Goal: Task Accomplishment & Management: Complete application form

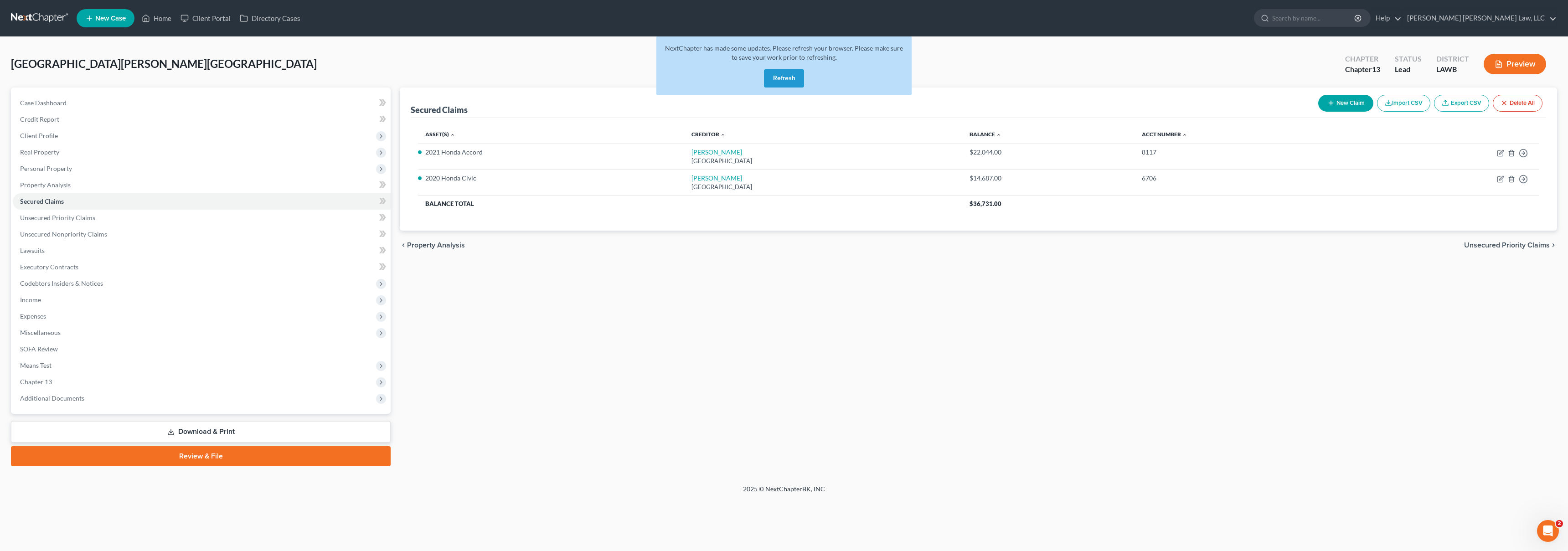
click at [24, 17] on link at bounding box center [40, 18] width 58 height 16
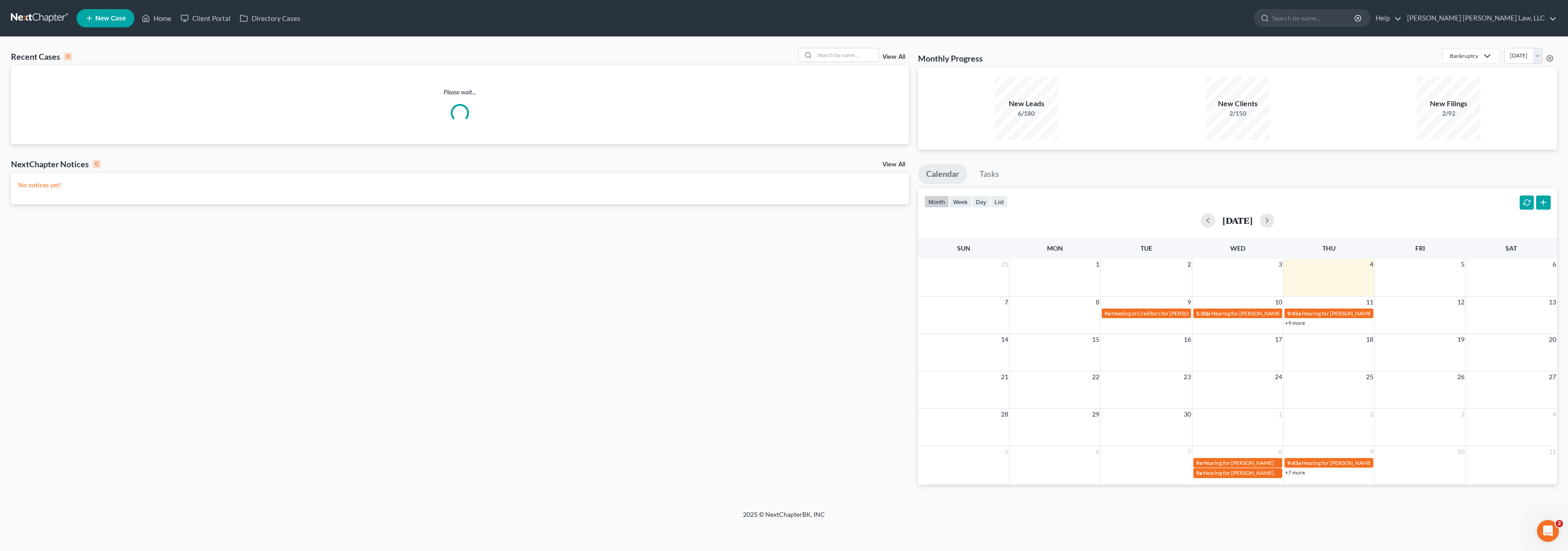
click at [99, 18] on span "New Case" at bounding box center [111, 18] width 31 height 7
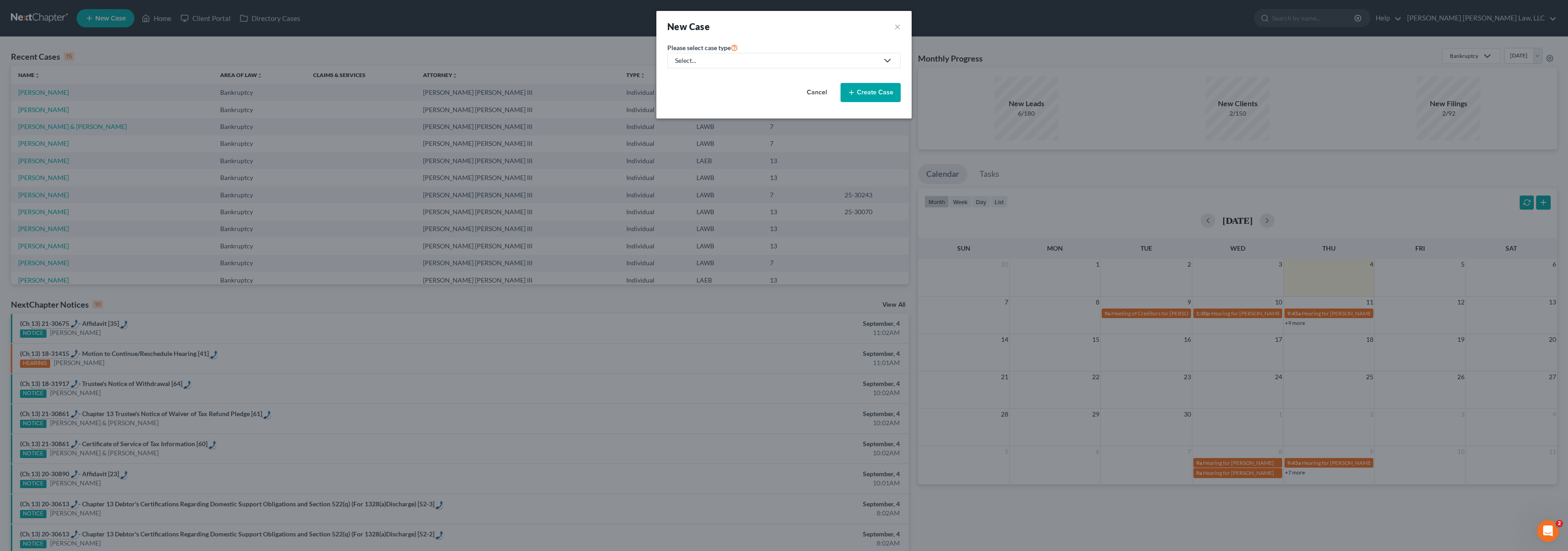
click at [777, 60] on div "Select..." at bounding box center [777, 60] width 203 height 9
click at [724, 78] on div "Bankruptcy" at bounding box center [716, 79] width 81 height 9
select select "36"
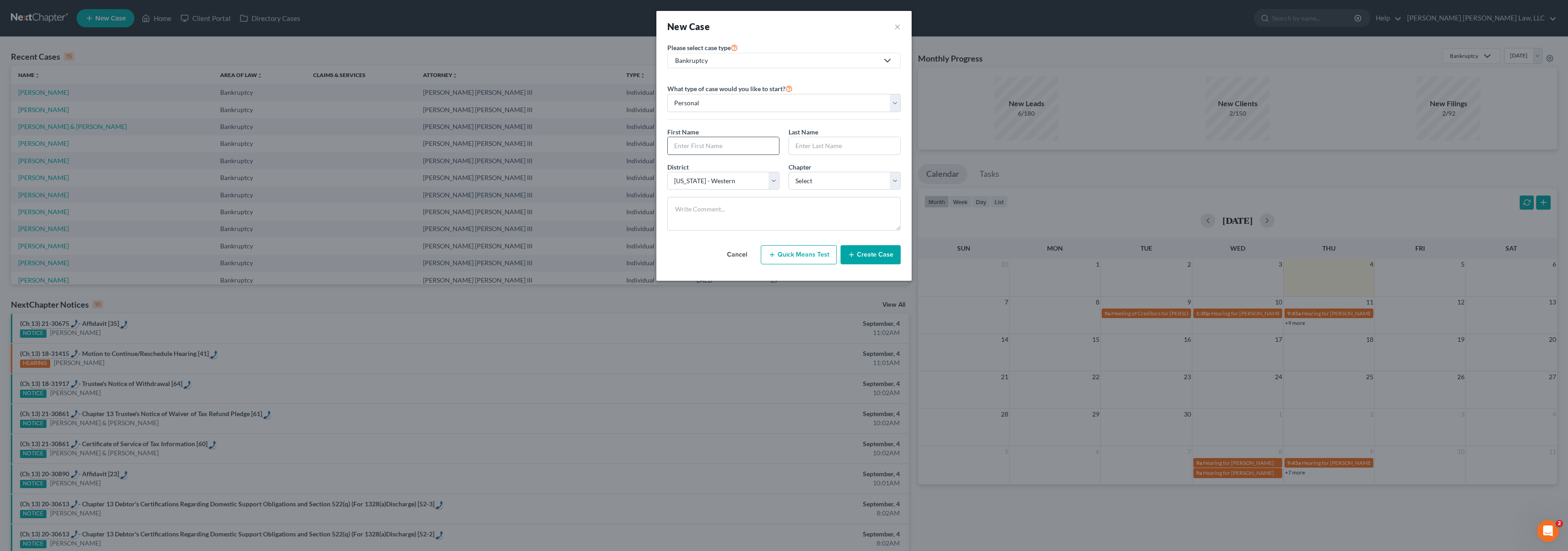
click at [704, 143] on input "text" at bounding box center [723, 146] width 111 height 17
type input "Lisa"
type input "English"
select select "3"
click at [883, 255] on button "Create Case" at bounding box center [871, 255] width 60 height 19
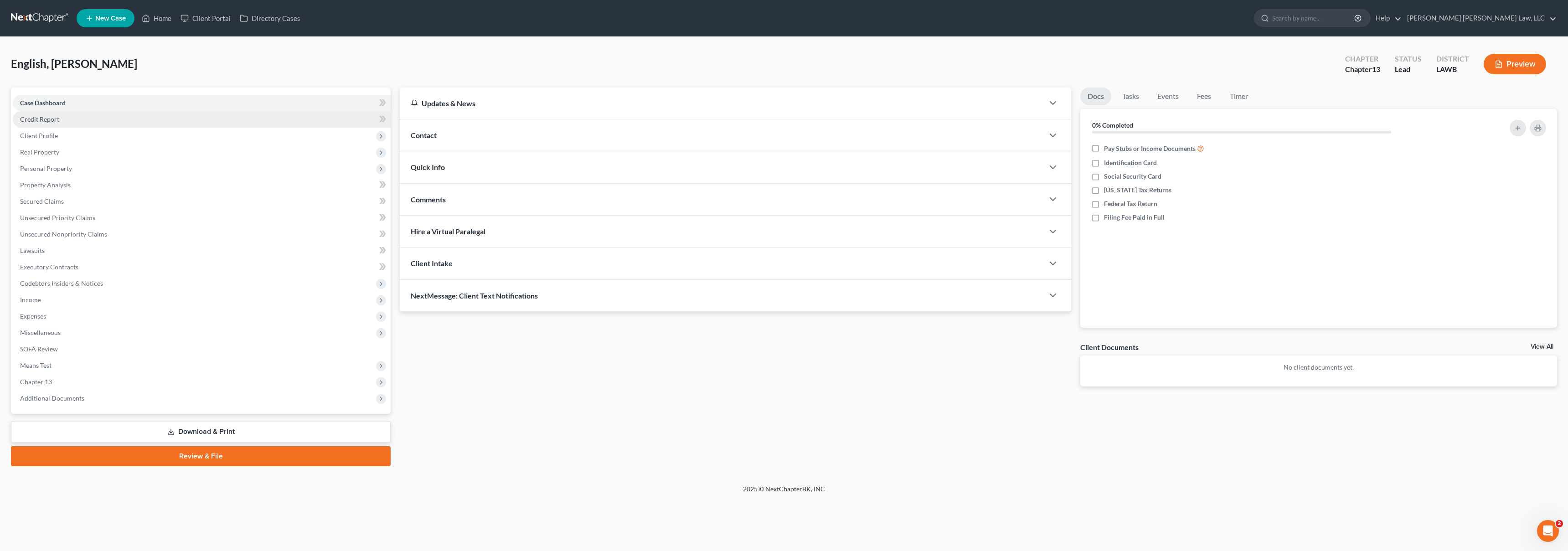
click at [69, 122] on link "Credit Report" at bounding box center [202, 119] width 378 height 16
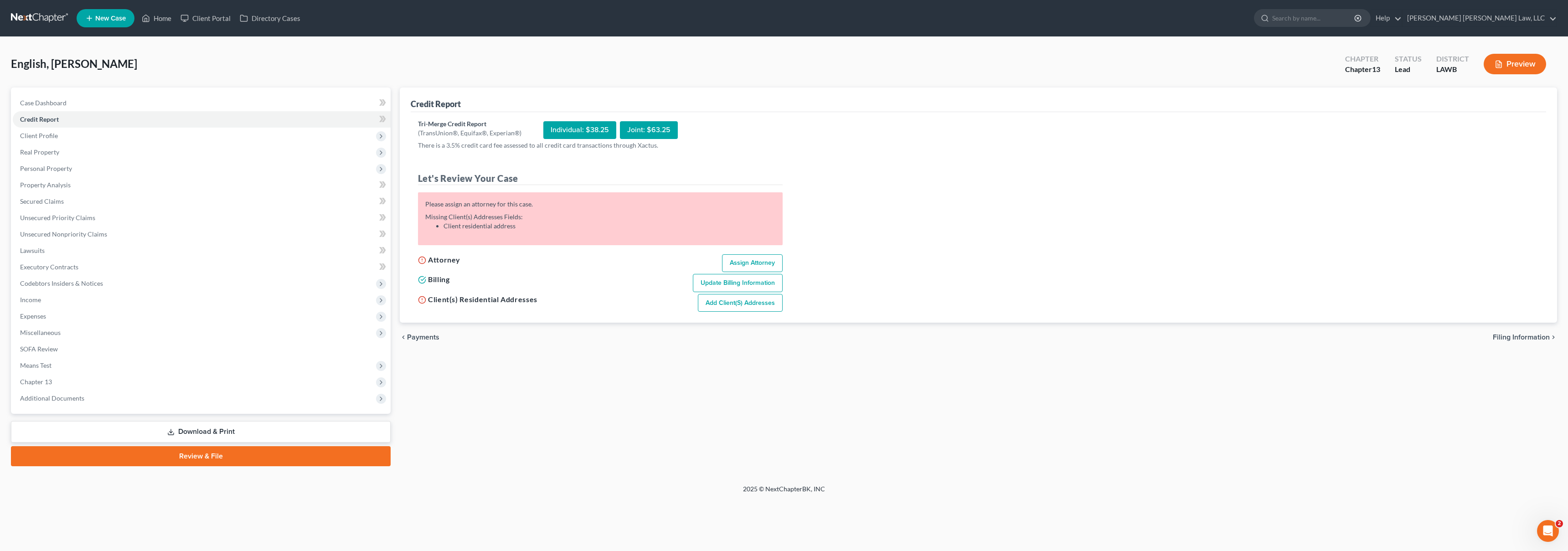
click at [753, 263] on link "Assign Attorney" at bounding box center [752, 264] width 60 height 18
select select "1"
select select "0"
select select "3"
select select "36"
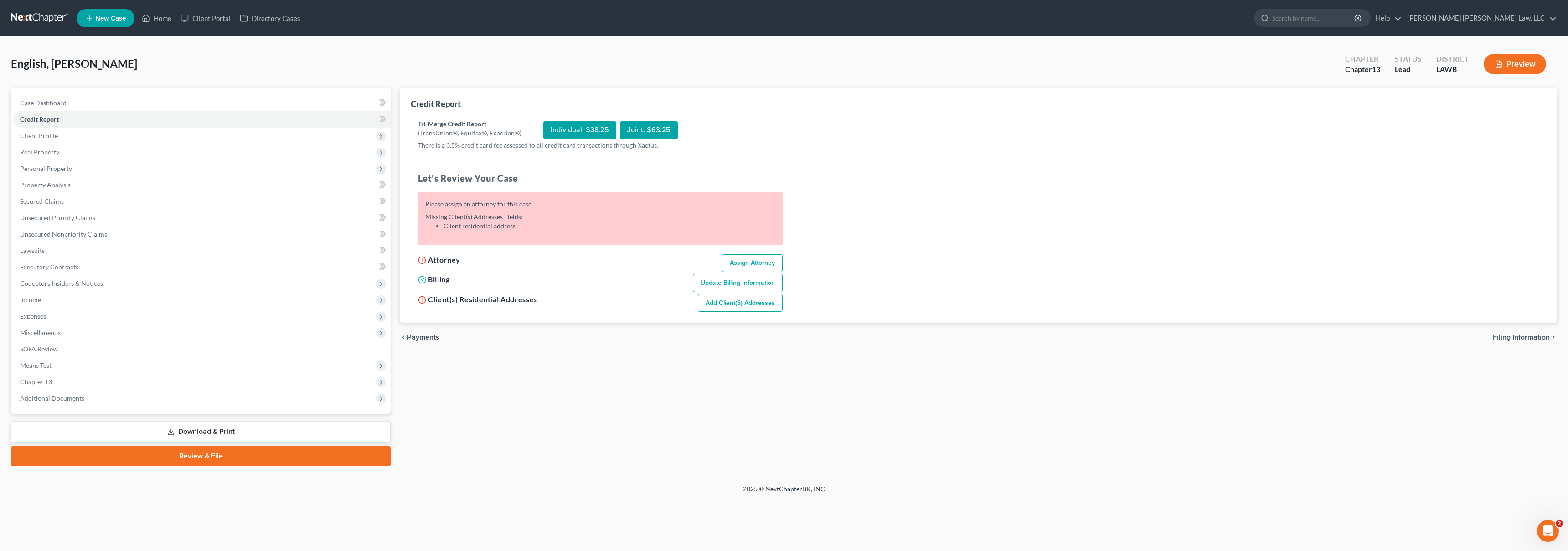
select select "19"
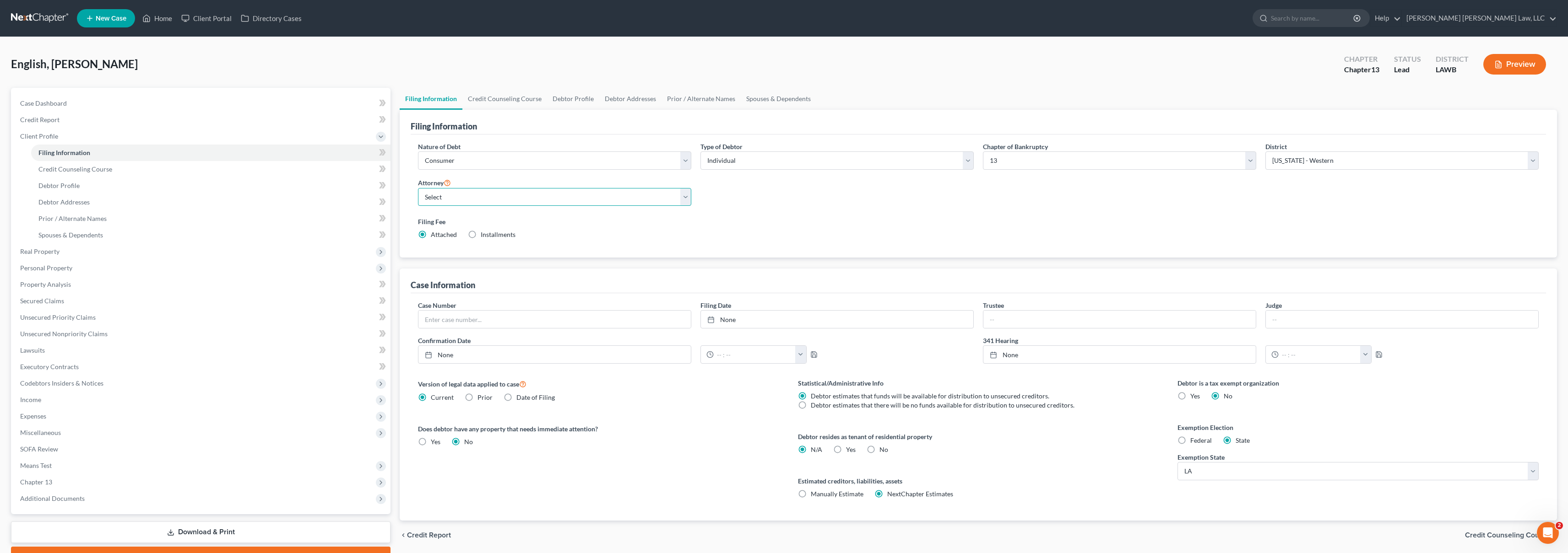
click at [518, 198] on select "Select E. Orum Young III - LAWB E. Orum Young III - LAMB E. Orum Young III - LA…" at bounding box center [554, 197] width 274 height 18
select select "0"
click at [177, 114] on link "Credit Report" at bounding box center [202, 120] width 378 height 16
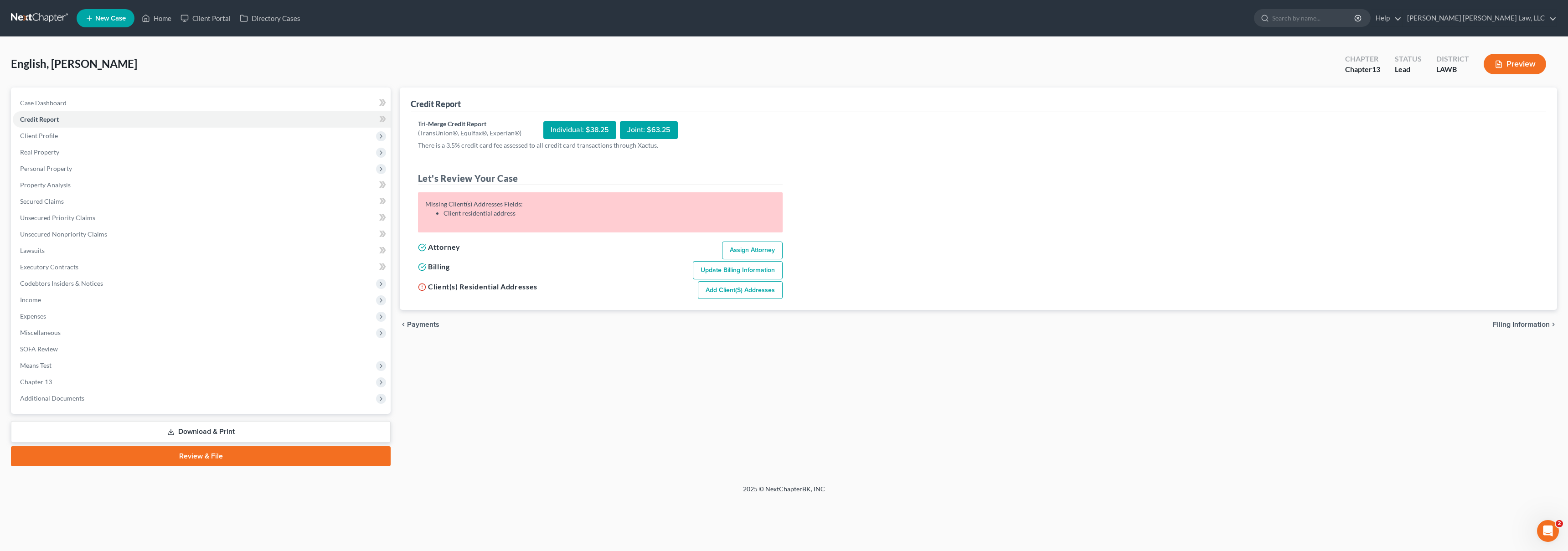
click at [729, 287] on link "Add Client(s) Addresses" at bounding box center [741, 290] width 85 height 18
select select "0"
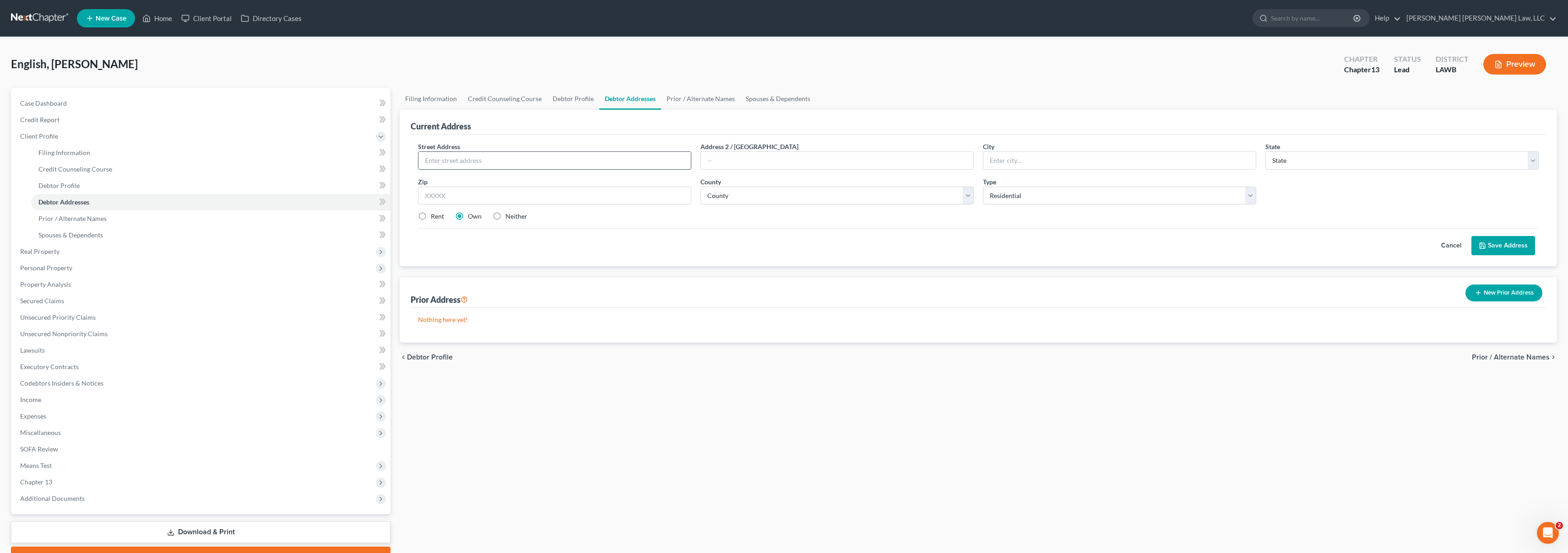
click at [505, 156] on input "text" at bounding box center [554, 160] width 272 height 17
type input "3500 Concodria Street"
type input "Monroe"
select select "19"
type input "71203"
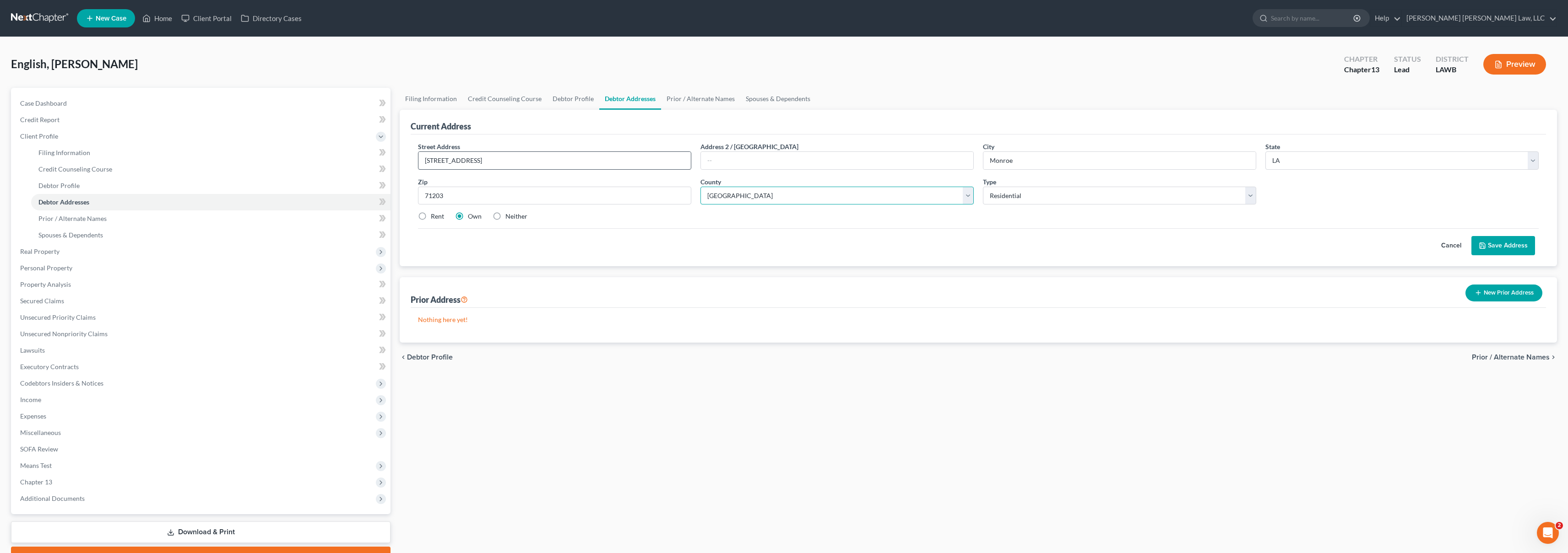
select select "36"
click at [431, 214] on label "Rent" at bounding box center [438, 217] width 13 height 9
click at [434, 214] on input "Rent" at bounding box center [437, 215] width 6 height 6
radio input "true"
click at [1522, 246] on button "Save Address" at bounding box center [1503, 246] width 64 height 19
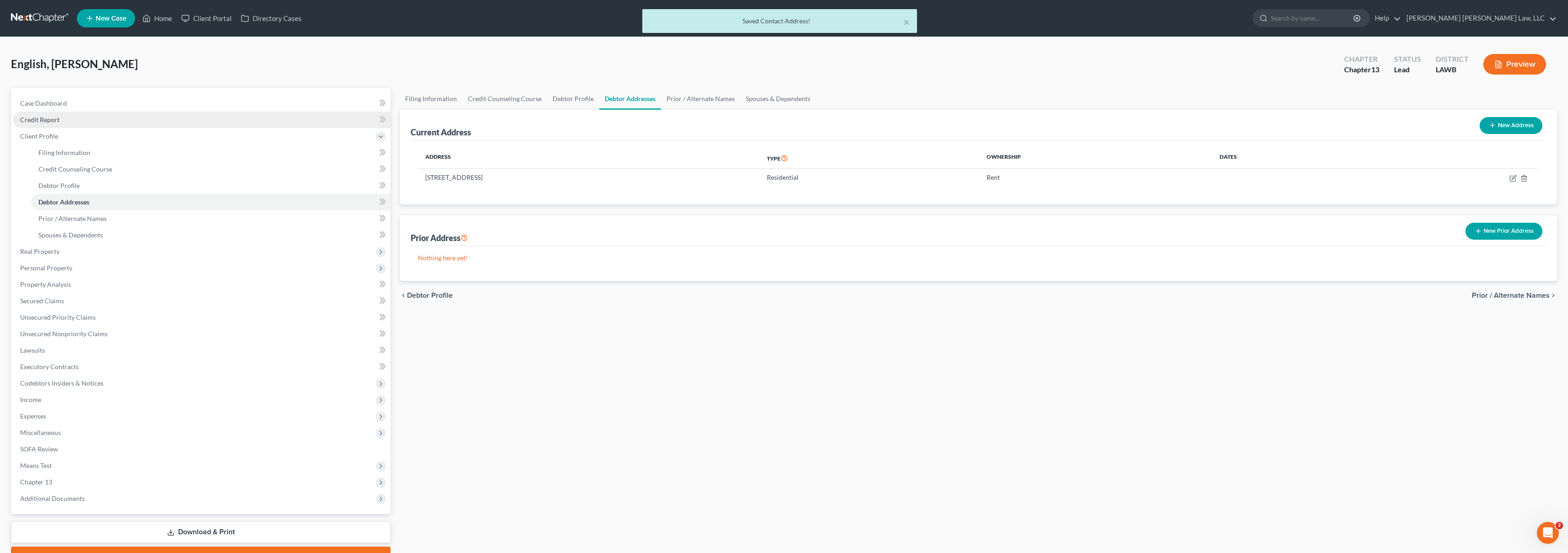
click at [67, 127] on ul "Case Dashboard Payments Invoices Payments Payments Credit Report Client Profile" at bounding box center [202, 301] width 378 height 412
click at [69, 124] on link "Credit Report" at bounding box center [202, 120] width 378 height 16
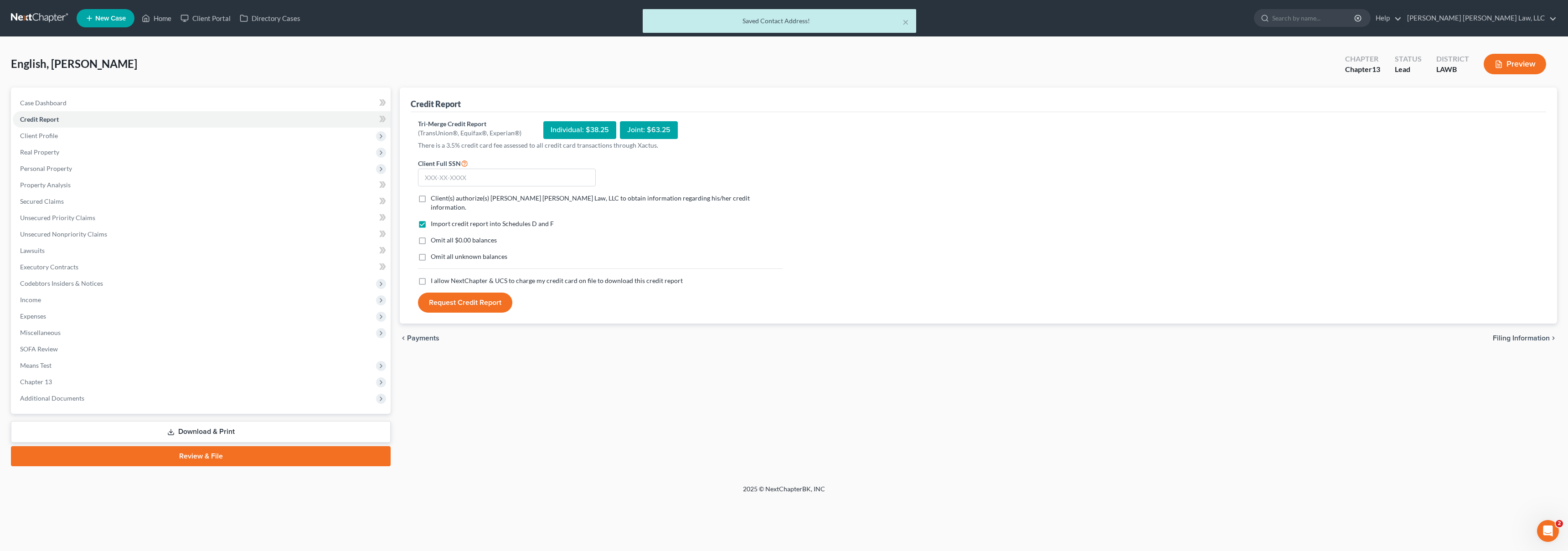
click at [431, 276] on label "I allow NextChapter & UCS to charge my credit card on file to download this cre…" at bounding box center [557, 281] width 252 height 9
click at [435, 276] on input "I allow NextChapter & UCS to charge my credit card on file to download this cre…" at bounding box center [438, 279] width 6 height 6
checkbox input "true"
click at [431, 252] on label "Omit all unknown balances" at bounding box center [469, 257] width 77 height 9
click at [435, 252] on input "Omit all unknown balances" at bounding box center [438, 255] width 6 height 6
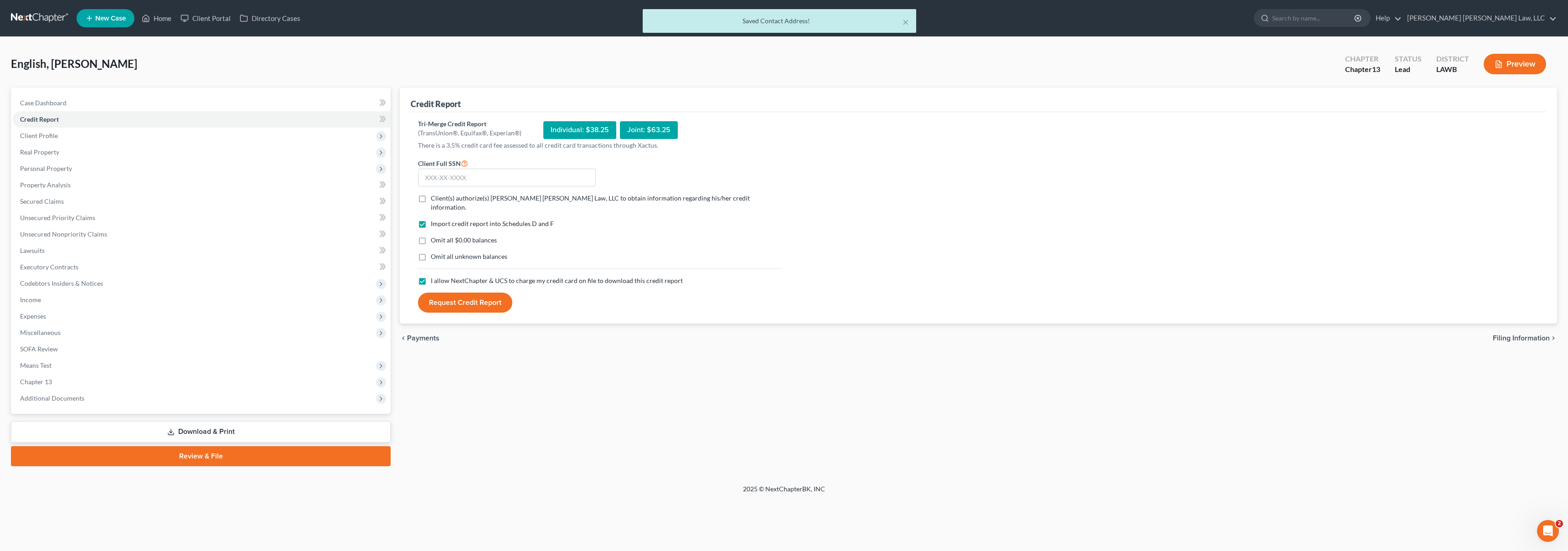
checkbox input "true"
click at [431, 236] on label "Omit all $0.00 balances" at bounding box center [464, 240] width 66 height 9
click at [435, 236] on input "Omit all $0.00 balances" at bounding box center [438, 239] width 6 height 6
checkbox input "true"
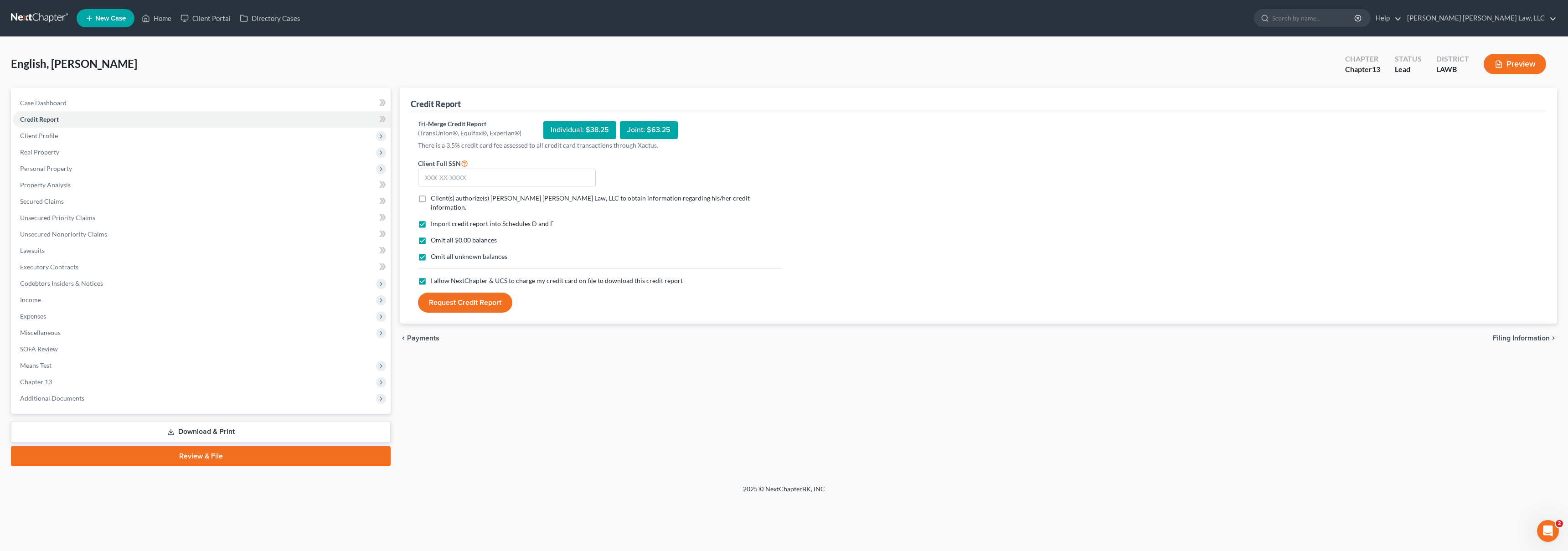
click at [431, 197] on label "Client(s) authorize(s) E. Orum Young Law, LLC to obtain information regarding h…" at bounding box center [606, 202] width 352 height 18
click at [435, 197] on input "Client(s) authorize(s) E. Orum Young Law, LLC to obtain information regarding h…" at bounding box center [438, 196] width 6 height 6
checkbox input "true"
click at [439, 180] on input "text" at bounding box center [507, 178] width 178 height 18
type input "439-71-5903"
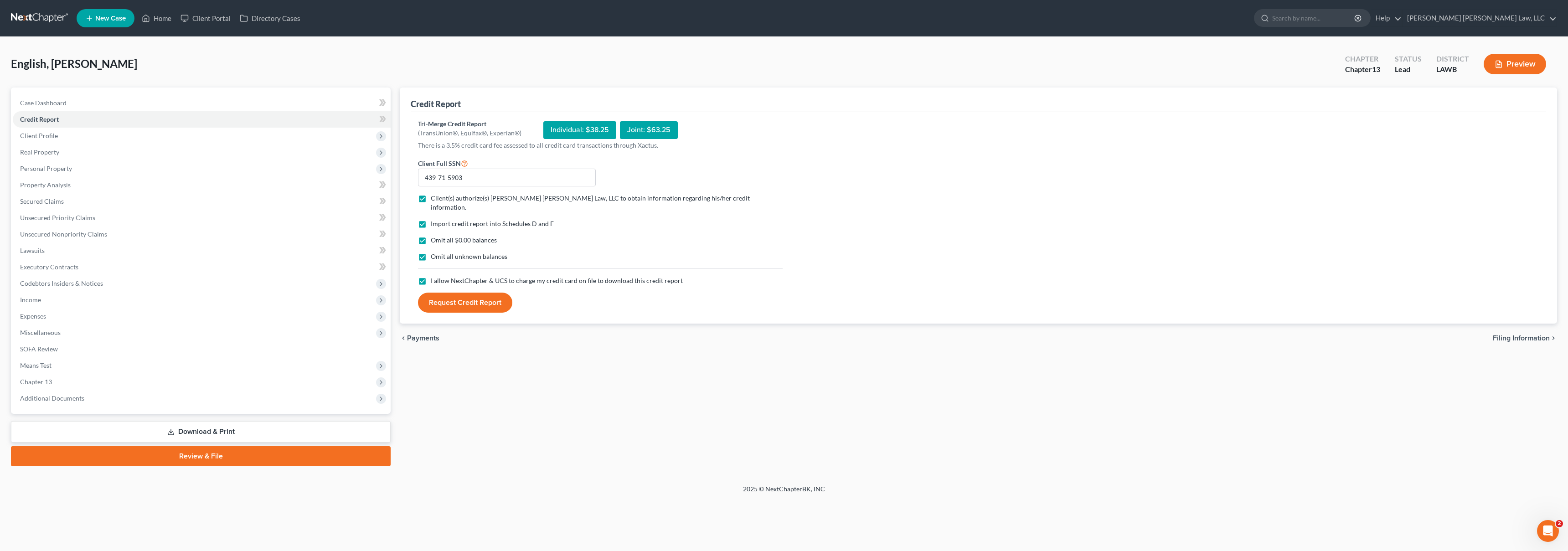
click at [459, 299] on button "Request Credit Report" at bounding box center [465, 302] width 94 height 20
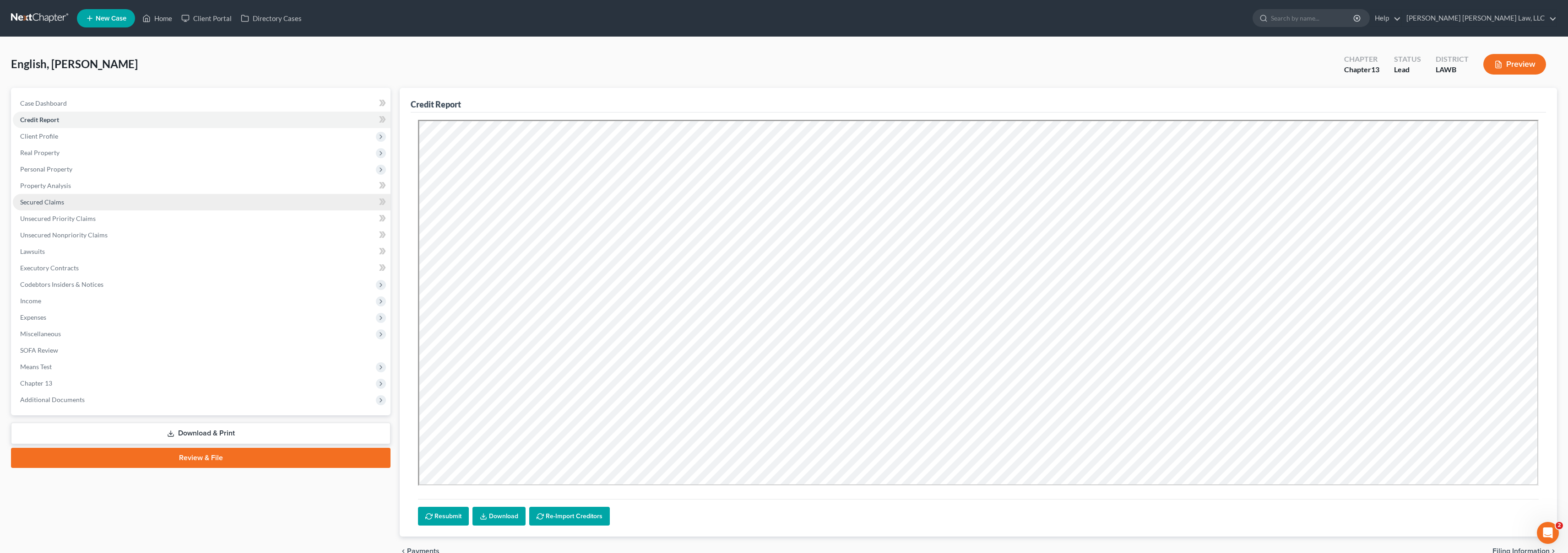
click at [97, 205] on link "Secured Claims" at bounding box center [202, 202] width 378 height 16
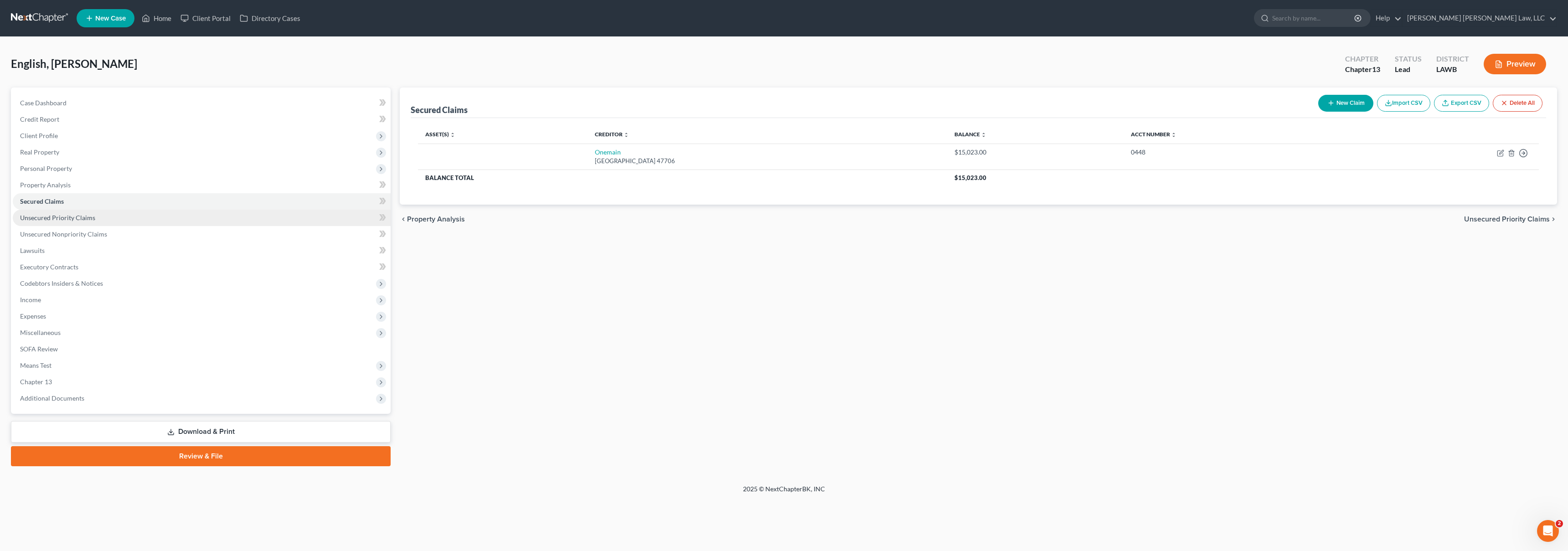
click at [223, 218] on link "Unsecured Priority Claims" at bounding box center [202, 218] width 378 height 16
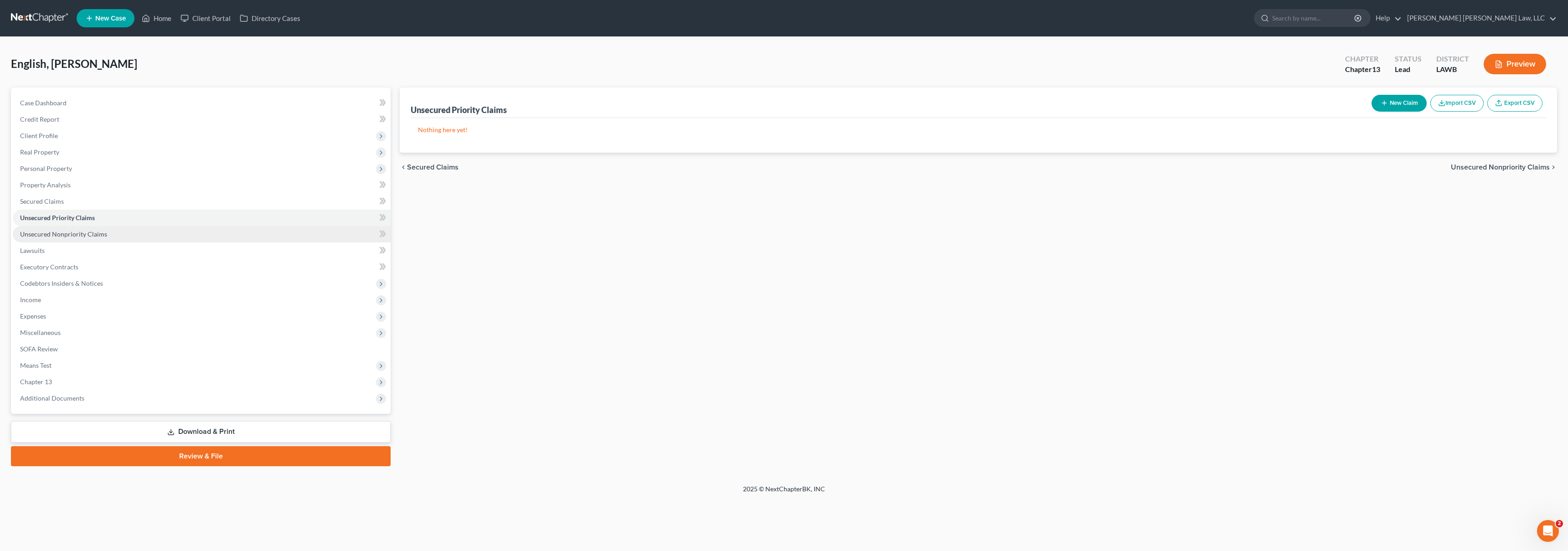
click at [227, 231] on link "Unsecured Nonpriority Claims" at bounding box center [202, 234] width 378 height 16
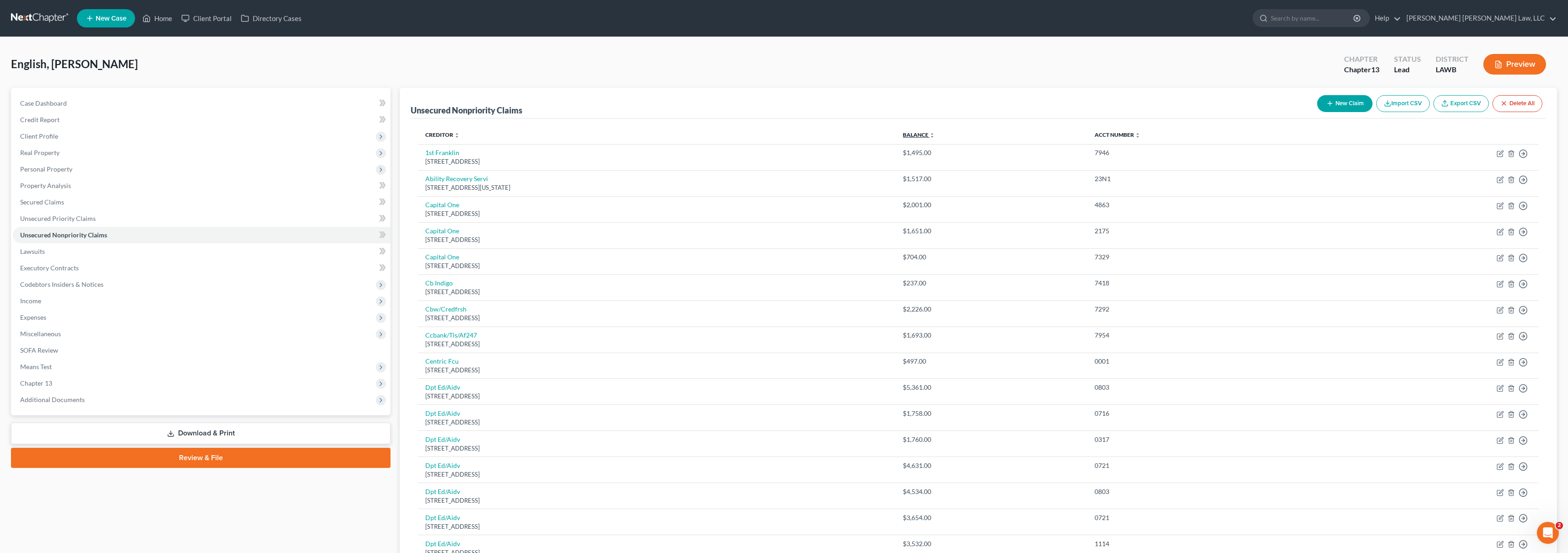
click at [932, 136] on link "Balance expand_more expand_less unfold_more" at bounding box center [919, 134] width 32 height 7
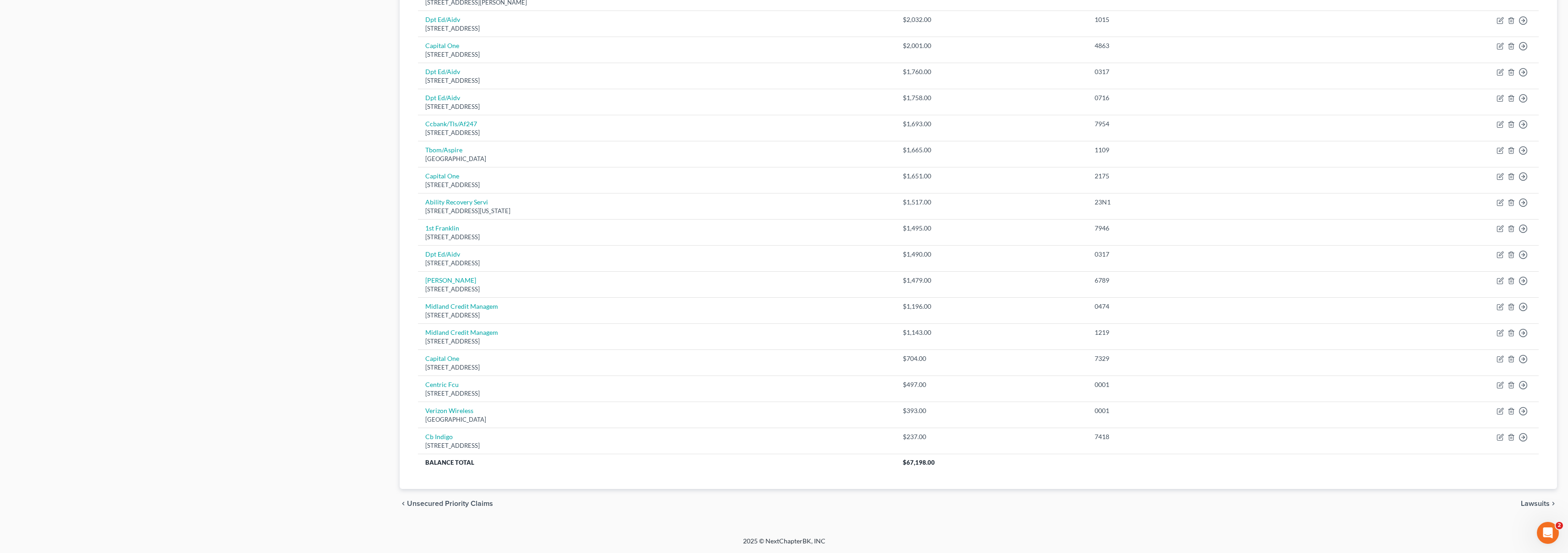
click at [338, 181] on div "Case Dashboard Payments Invoices Payments Payments Credit Report Client Profile" at bounding box center [201, 67] width 388 height 903
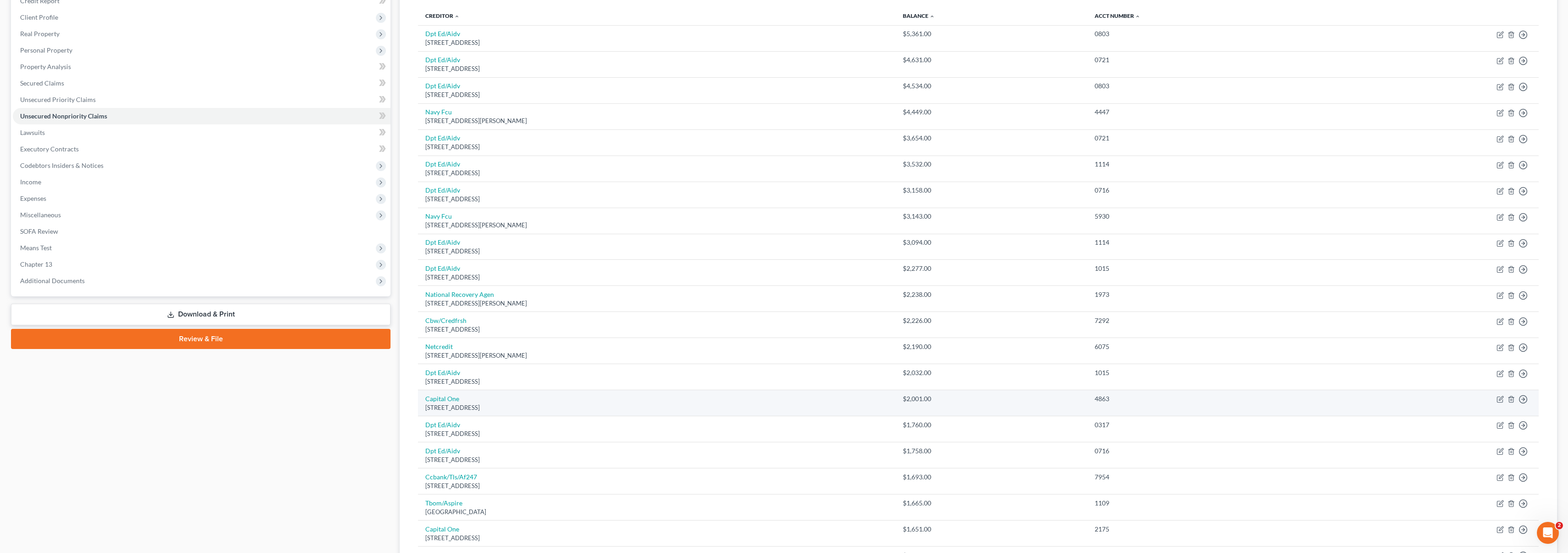
scroll to position [0, 0]
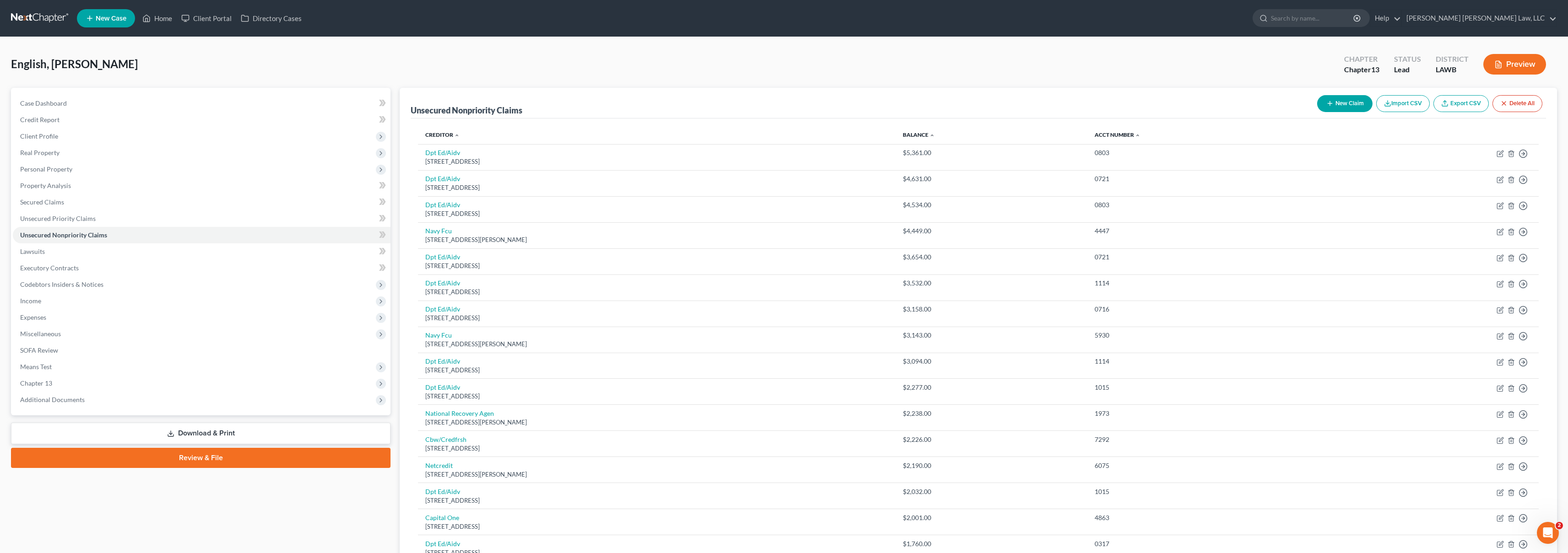
click at [51, 15] on link at bounding box center [40, 18] width 58 height 16
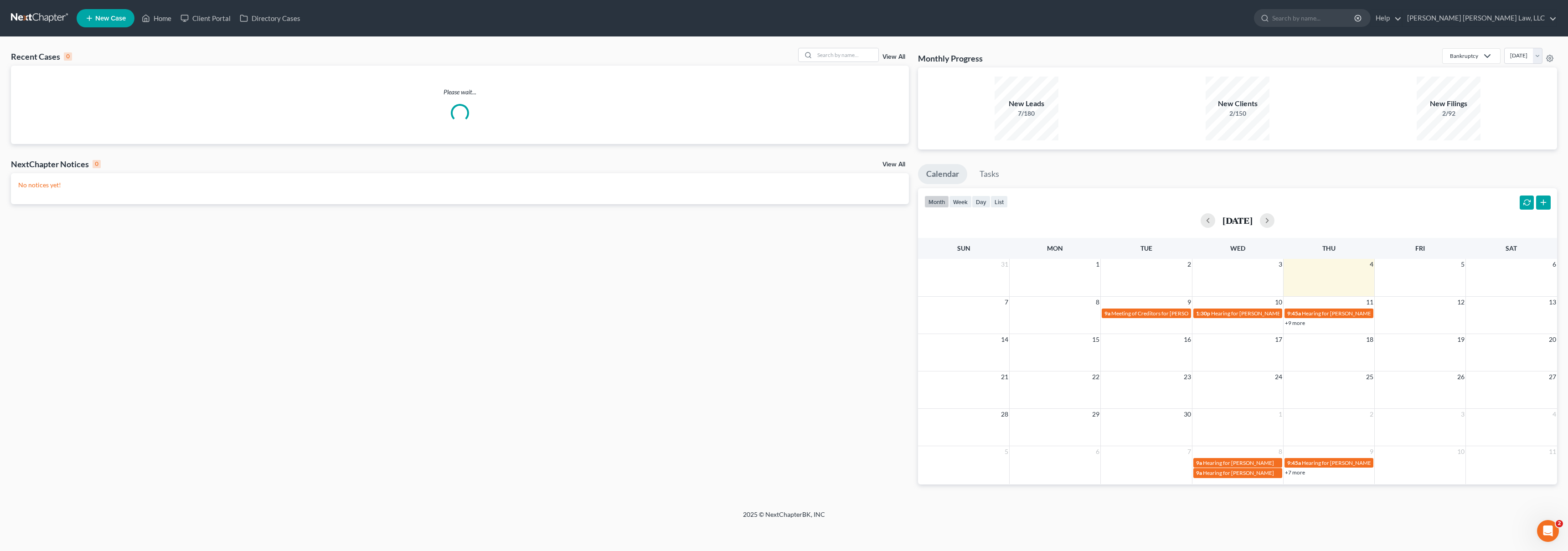
click at [86, 13] on icon at bounding box center [89, 18] width 8 height 11
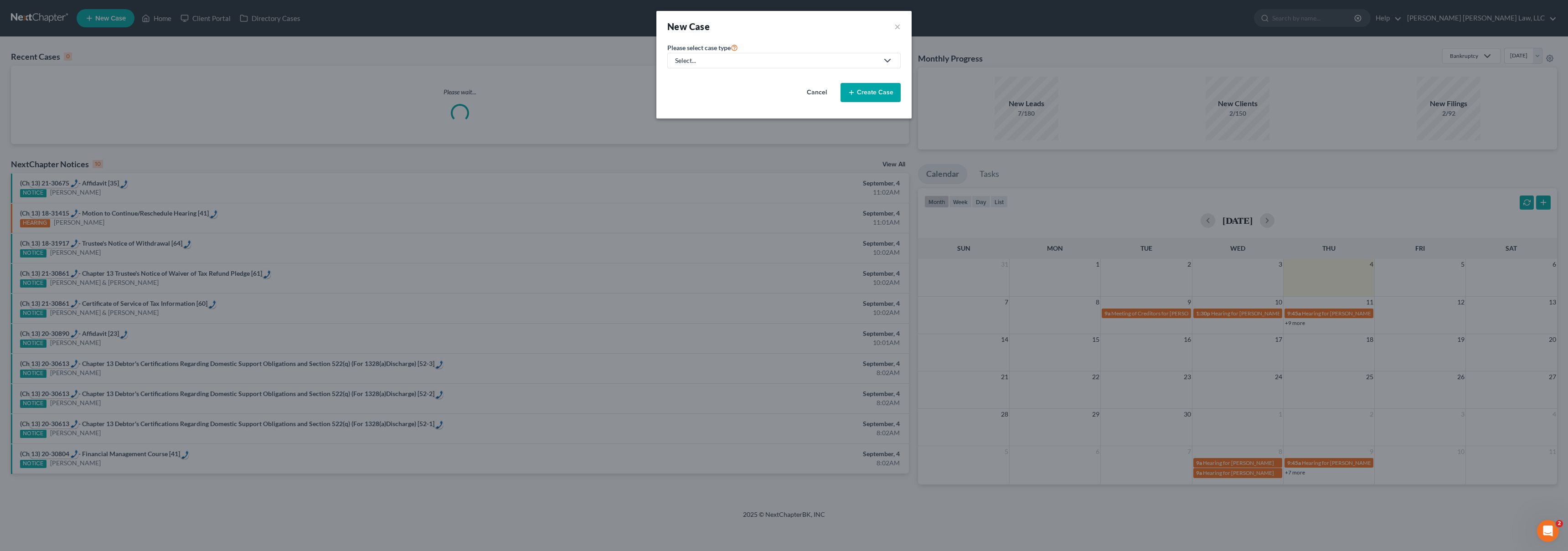
click at [753, 60] on div "Select..." at bounding box center [777, 60] width 203 height 9
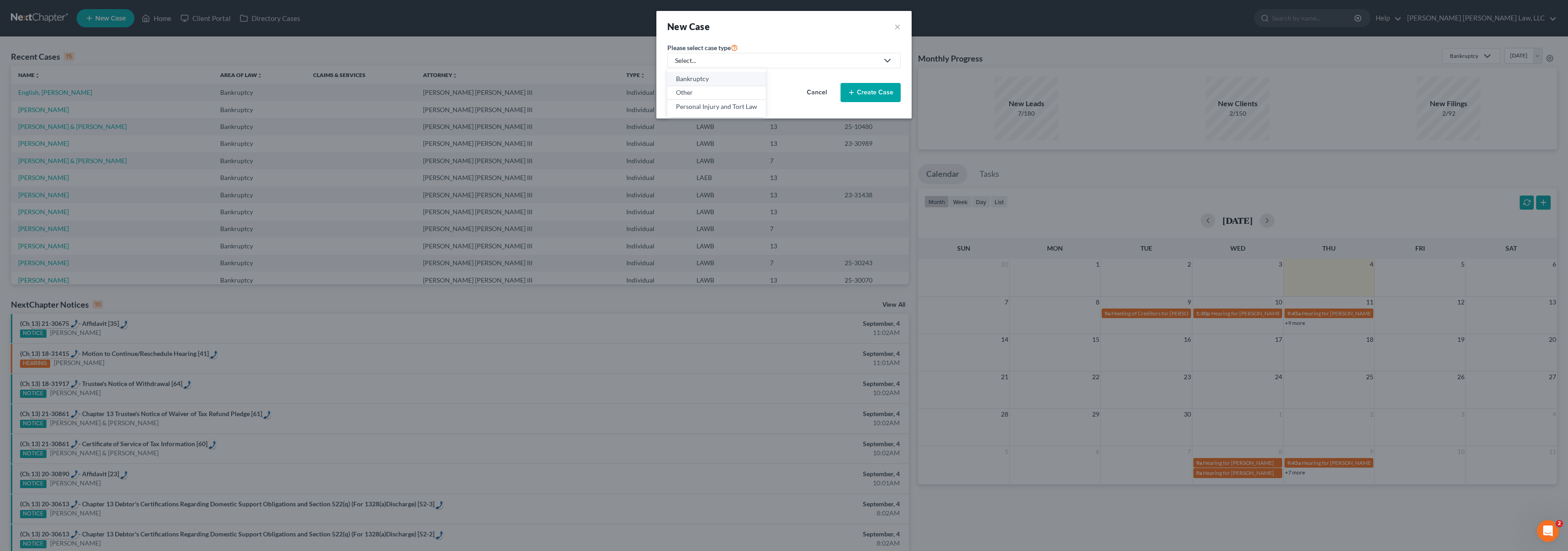
click at [715, 77] on div "Bankruptcy" at bounding box center [716, 79] width 81 height 9
select select "36"
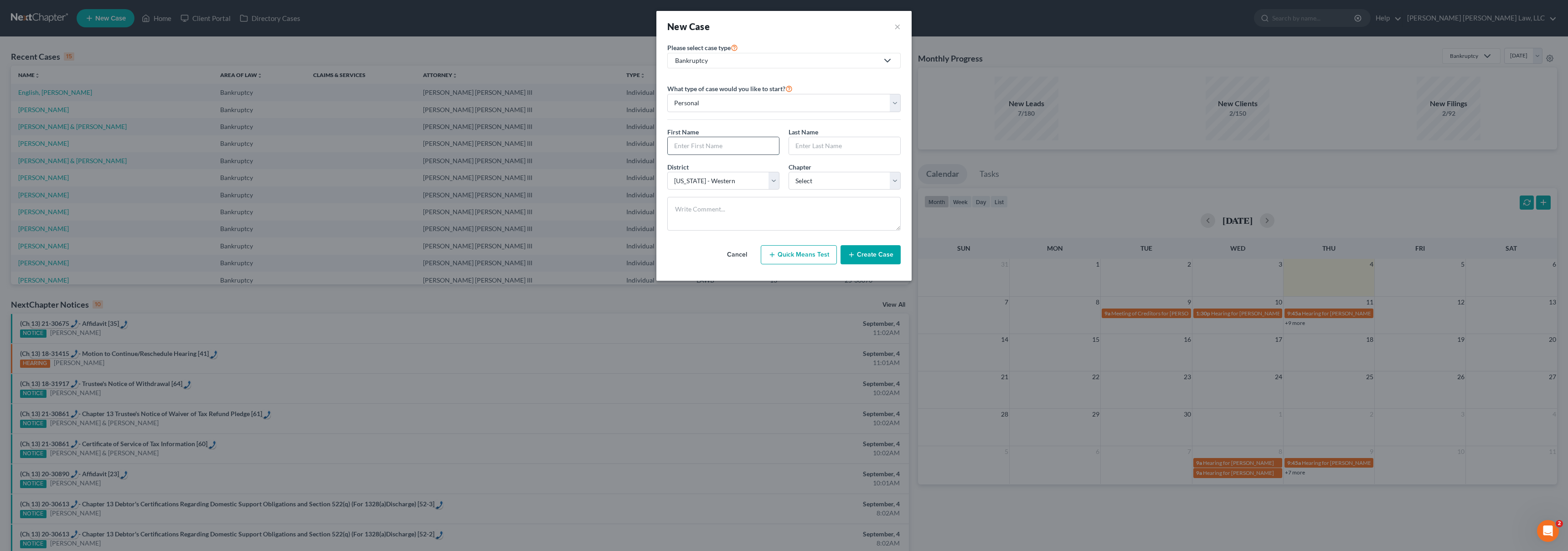
click at [702, 152] on input "text" at bounding box center [723, 146] width 111 height 17
type input "Shiela"
type input "Bates"
click at [853, 178] on select "Select 7 11 12 13" at bounding box center [844, 181] width 112 height 18
select select "3"
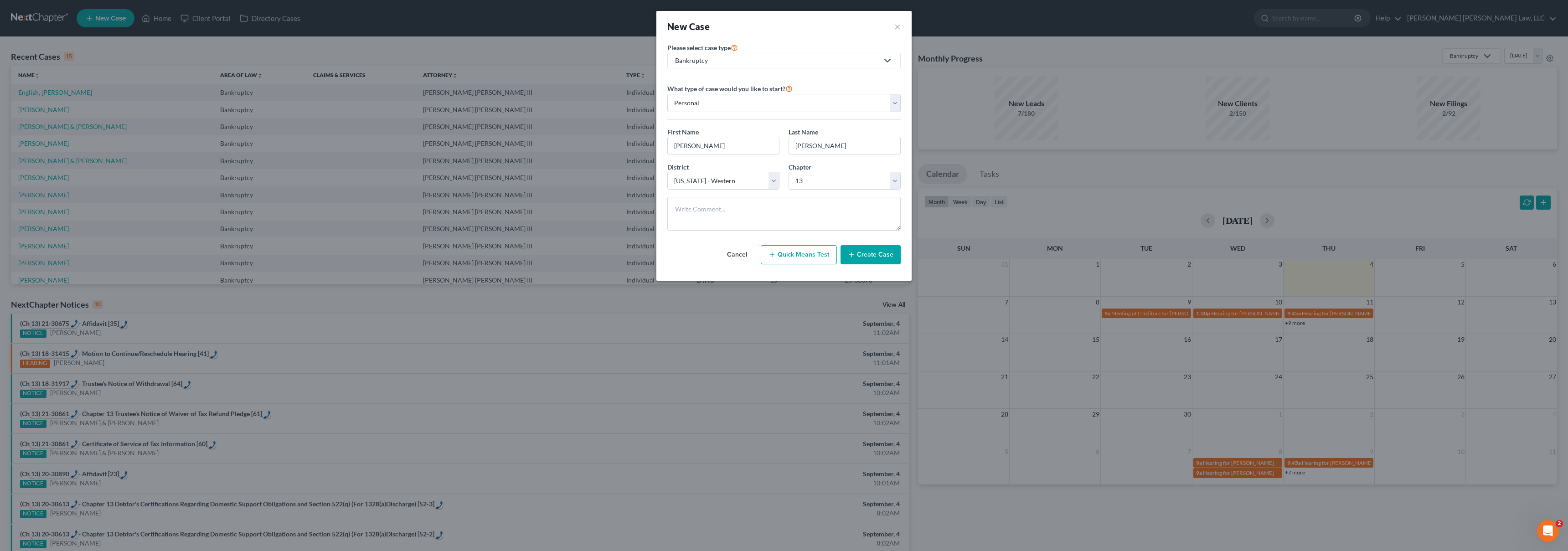
click at [859, 251] on button "Create Case" at bounding box center [871, 255] width 60 height 19
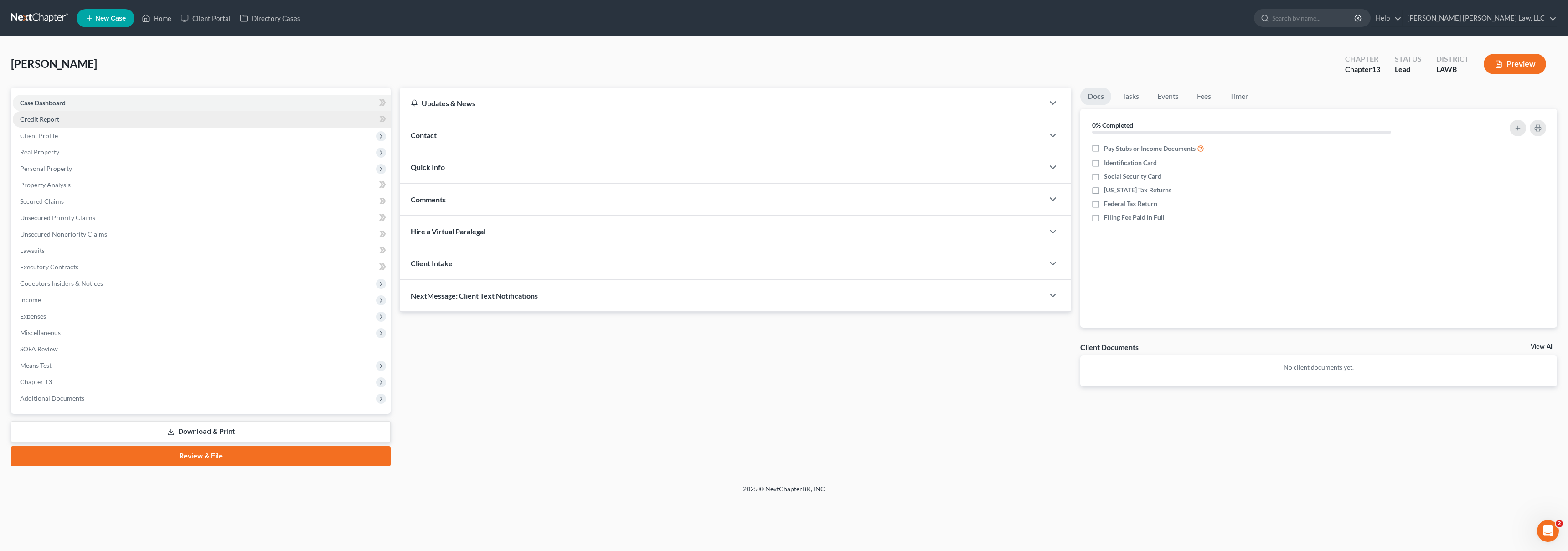
click at [66, 121] on link "Credit Report" at bounding box center [202, 119] width 378 height 16
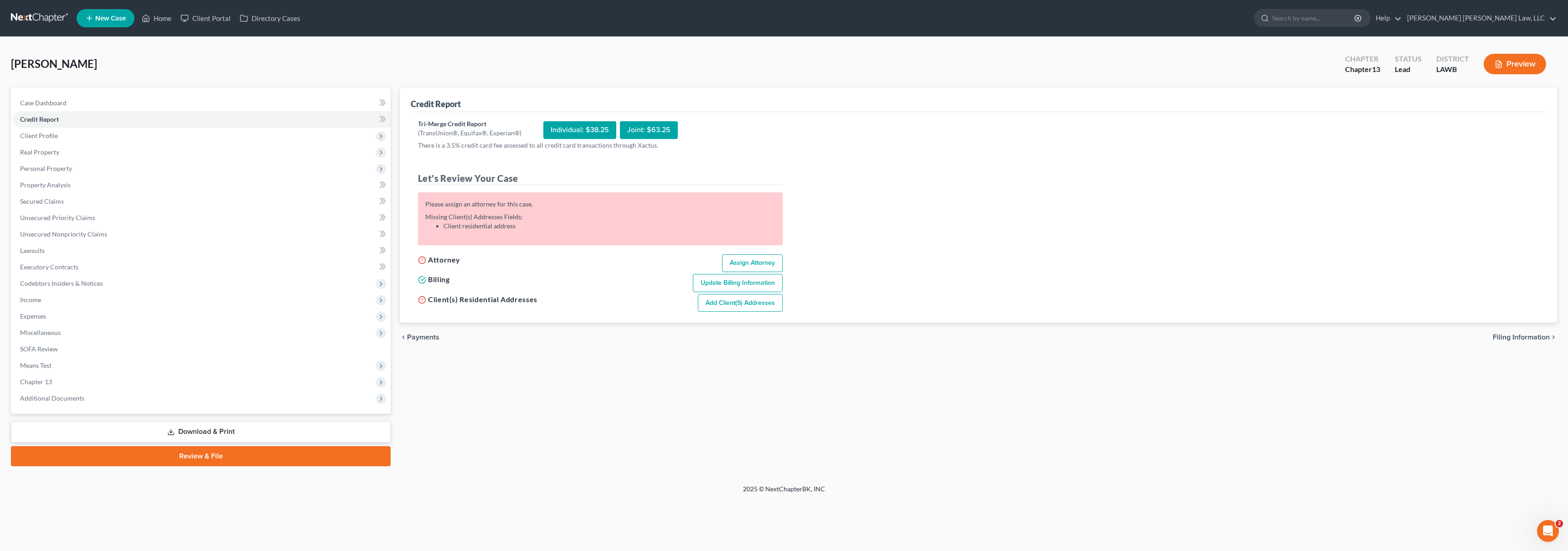
click at [756, 261] on link "Assign Attorney" at bounding box center [752, 264] width 60 height 18
select select "1"
select select "0"
select select "3"
select select "36"
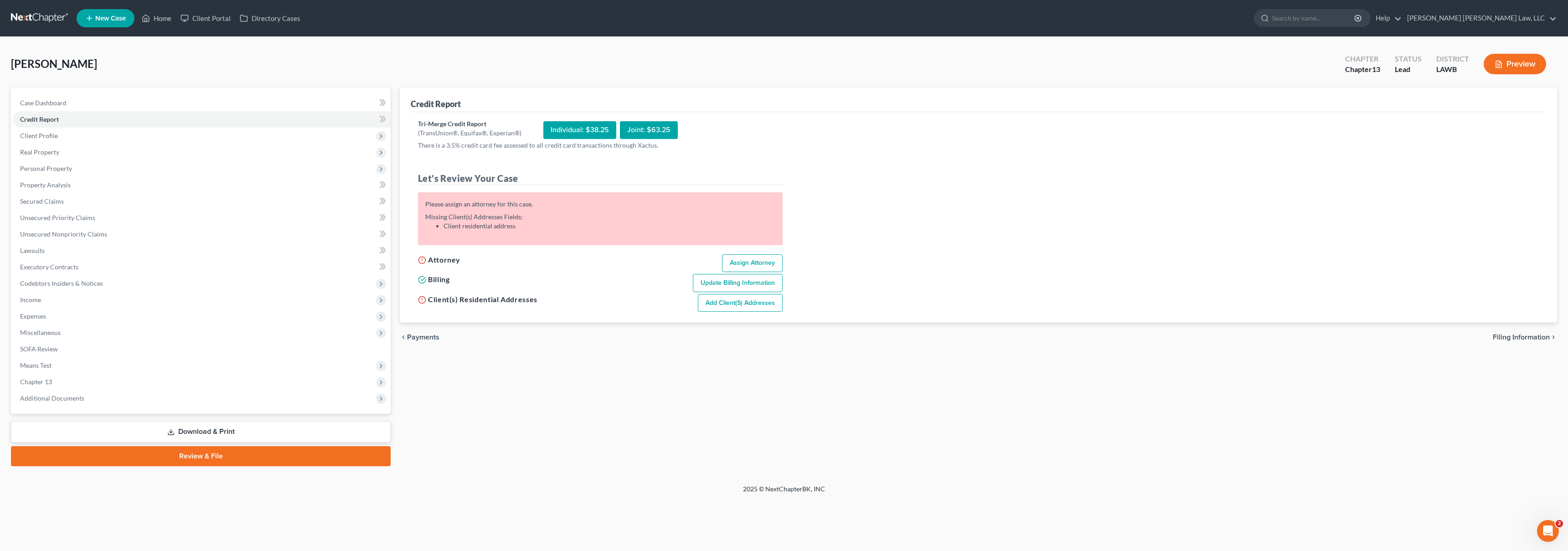
select select "19"
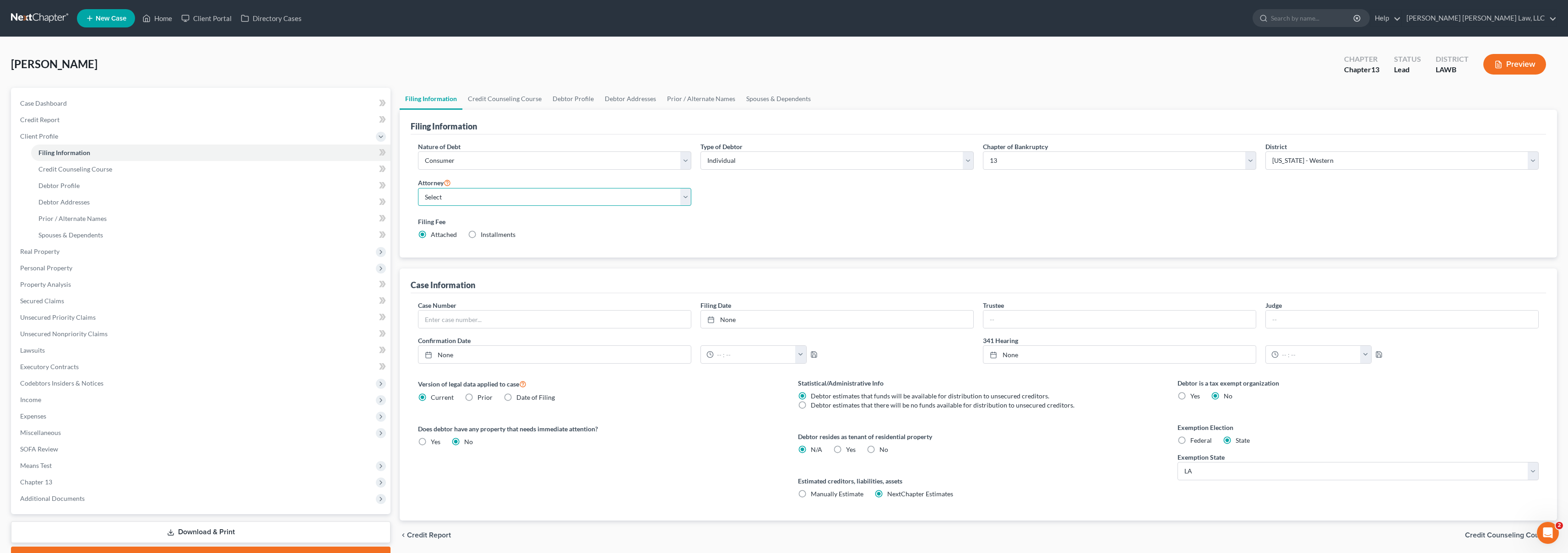
click at [574, 201] on select "Select E. Orum Young III - LAWB E. Orum Young III - LAMB E. Orum Young III - LA…" at bounding box center [554, 197] width 274 height 18
select select "0"
click at [109, 120] on link "Credit Report" at bounding box center [202, 120] width 378 height 16
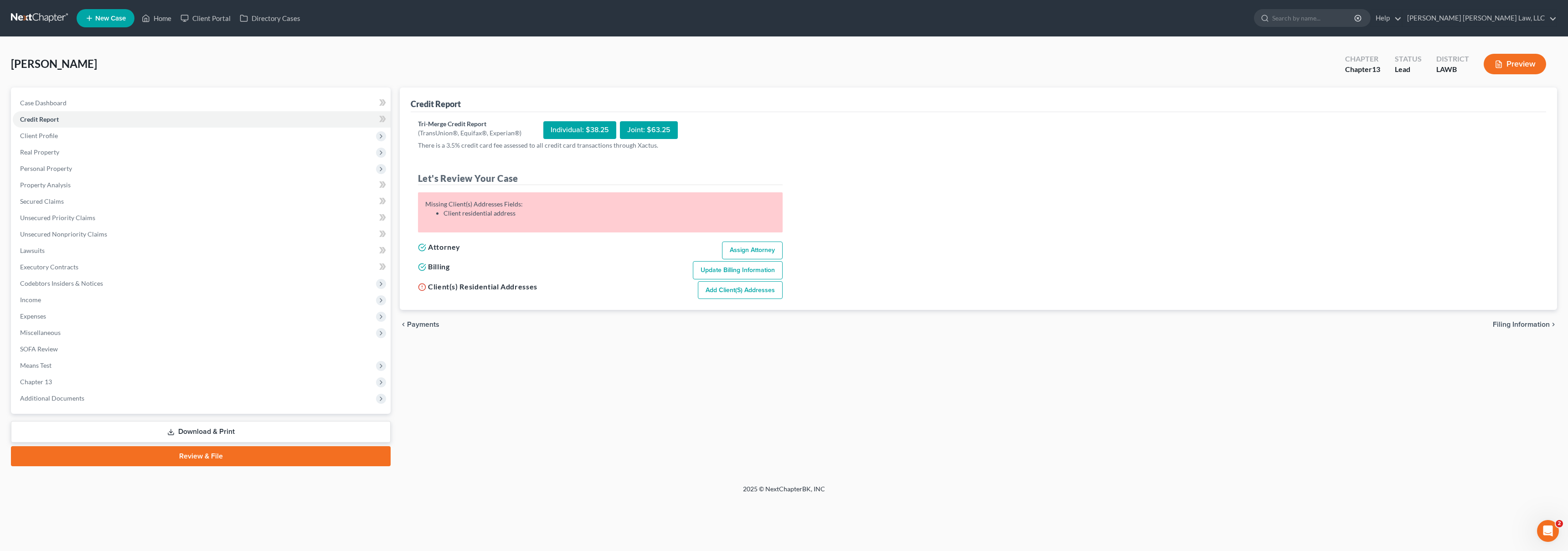
click at [730, 291] on link "Add Client(s) Addresses" at bounding box center [741, 290] width 85 height 18
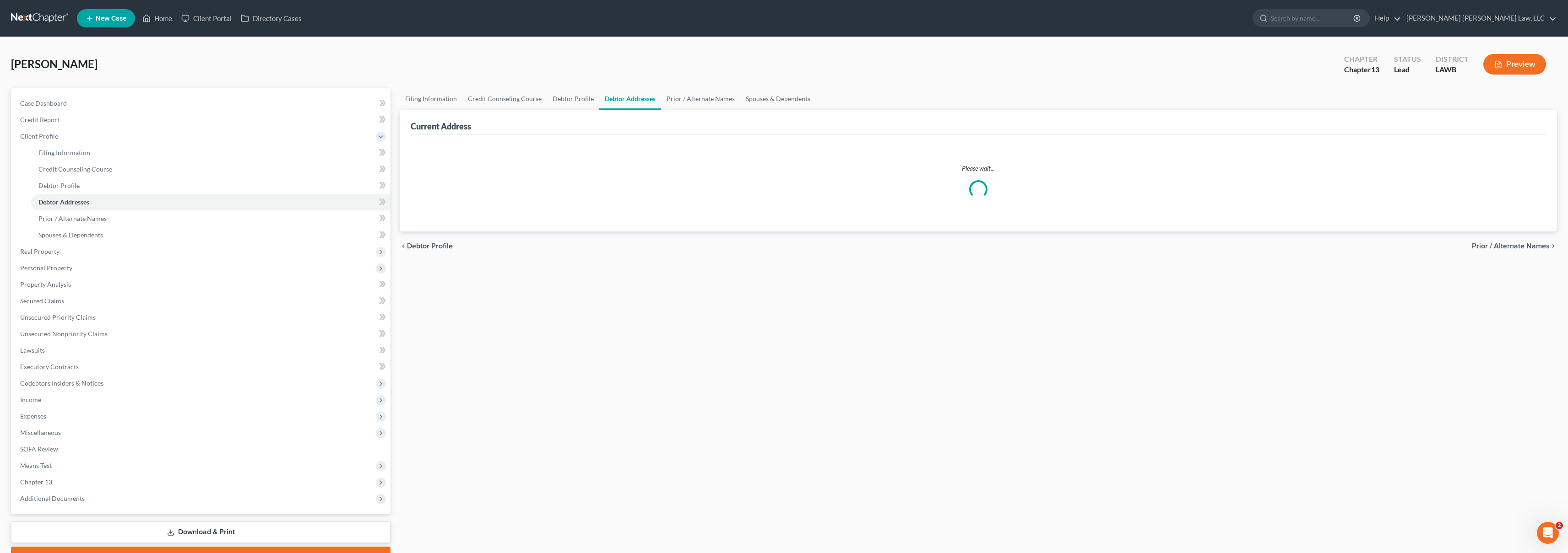
select select "0"
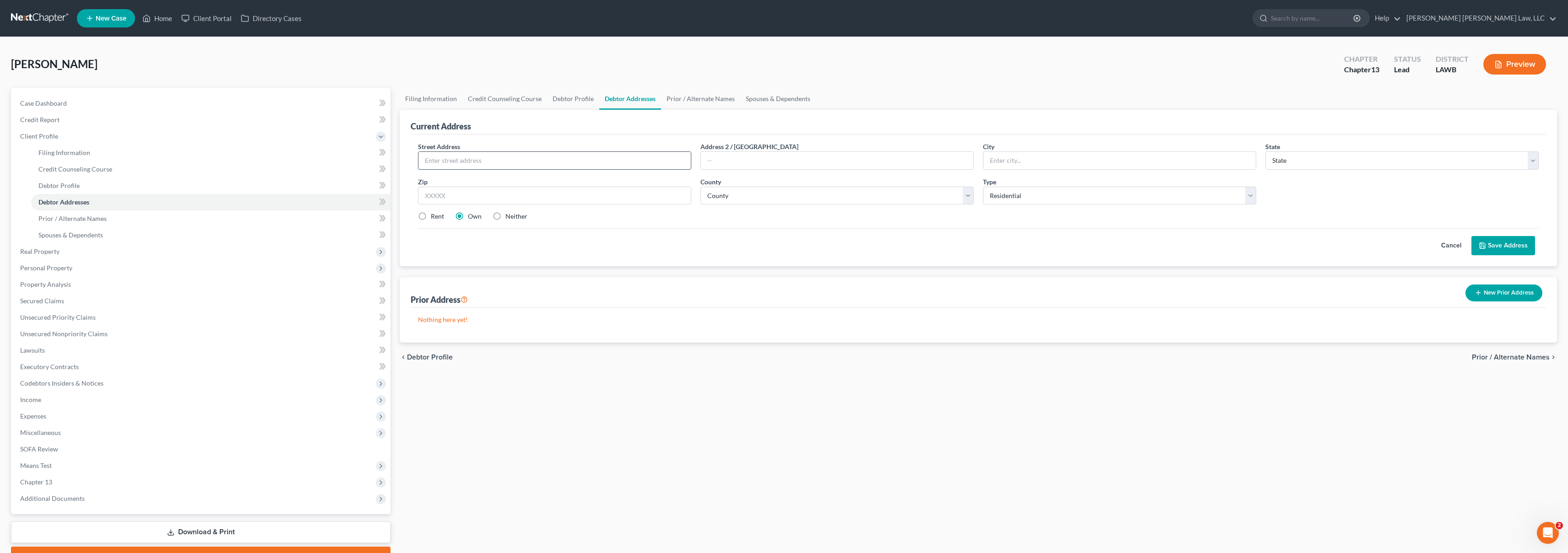
click at [487, 164] on input "text" at bounding box center [554, 160] width 272 height 17
type input "421 Fairfield Street Apartment #A1"
type input "West Monroe"
select select "19"
type input "71291"
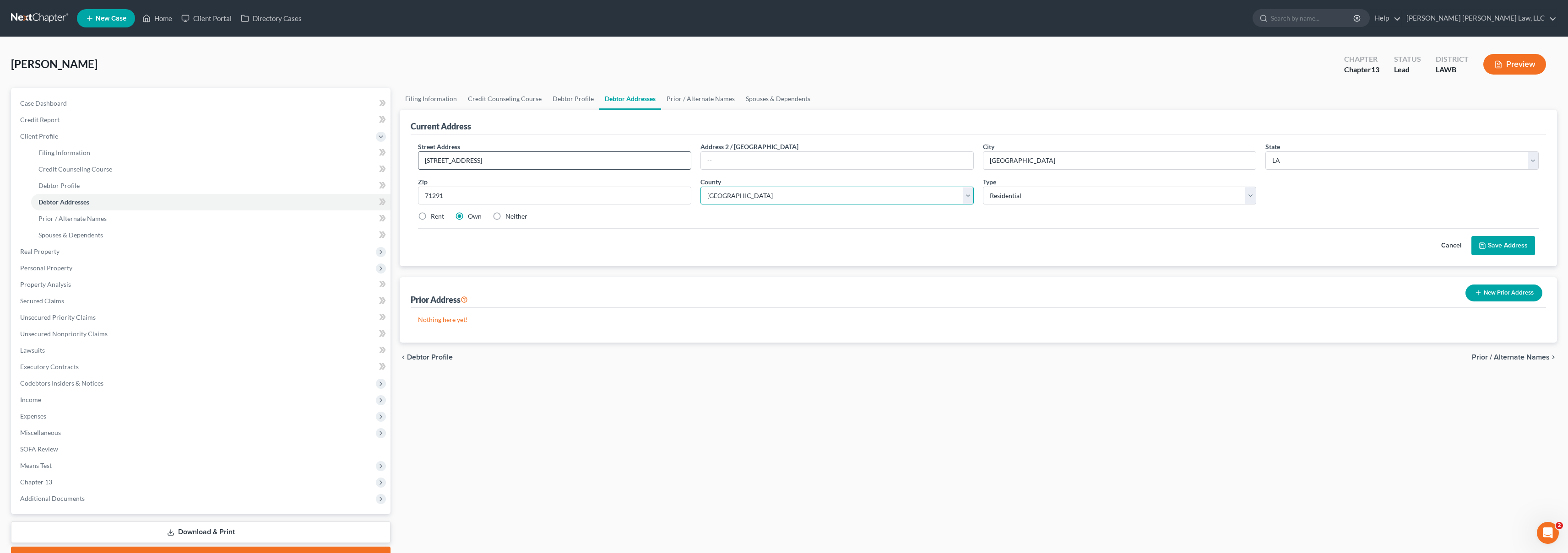
select select "36"
click at [431, 214] on label "Rent" at bounding box center [438, 217] width 13 height 9
click at [434, 214] on input "Rent" at bounding box center [437, 215] width 6 height 6
radio input "true"
click at [1513, 247] on button "Save Address" at bounding box center [1503, 246] width 64 height 19
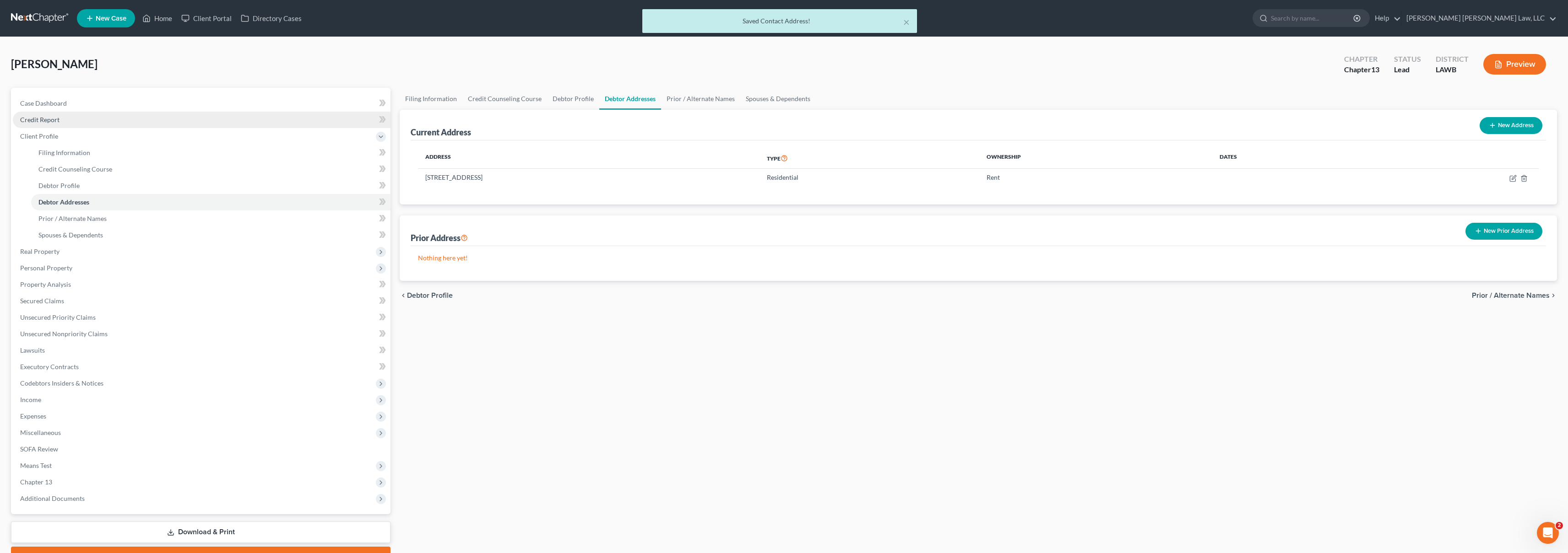
click at [91, 118] on link "Credit Report" at bounding box center [202, 120] width 378 height 16
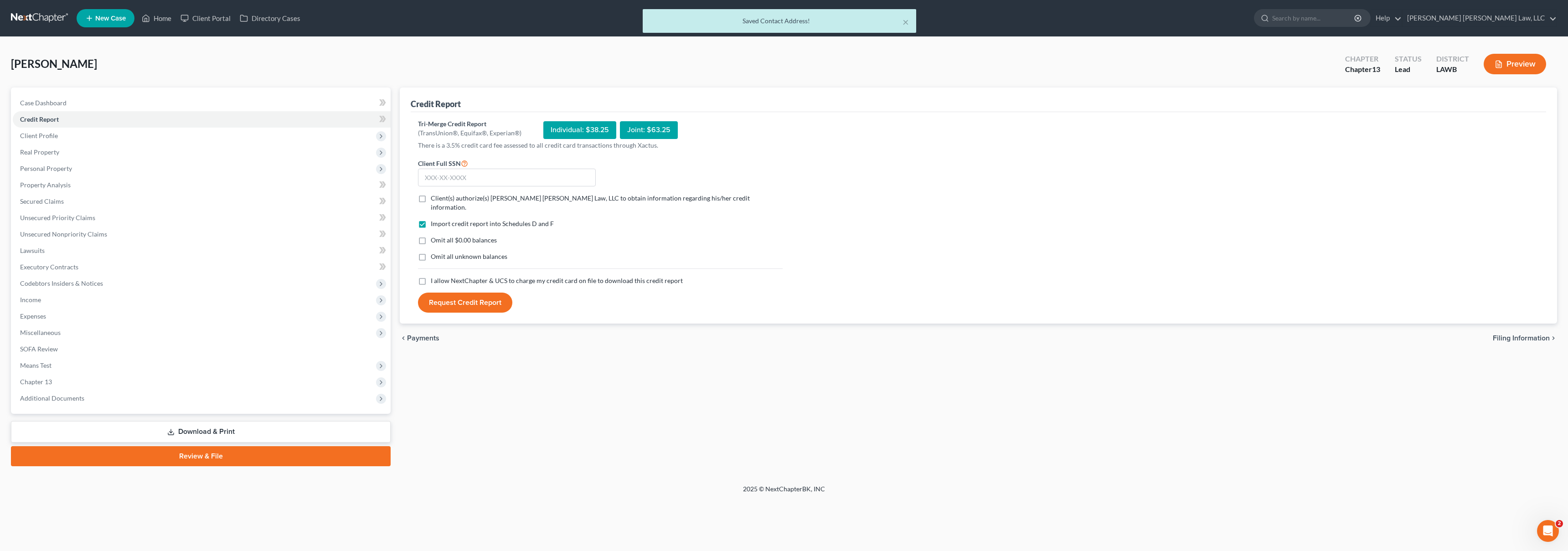
click at [431, 276] on label "I allow NextChapter & UCS to charge my credit card on file to download this cre…" at bounding box center [557, 281] width 252 height 9
click at [435, 276] on input "I allow NextChapter & UCS to charge my credit card on file to download this cre…" at bounding box center [438, 279] width 6 height 6
checkbox input "true"
click at [431, 252] on label "Omit all unknown balances" at bounding box center [469, 257] width 77 height 9
click at [435, 252] on input "Omit all unknown balances" at bounding box center [438, 255] width 6 height 6
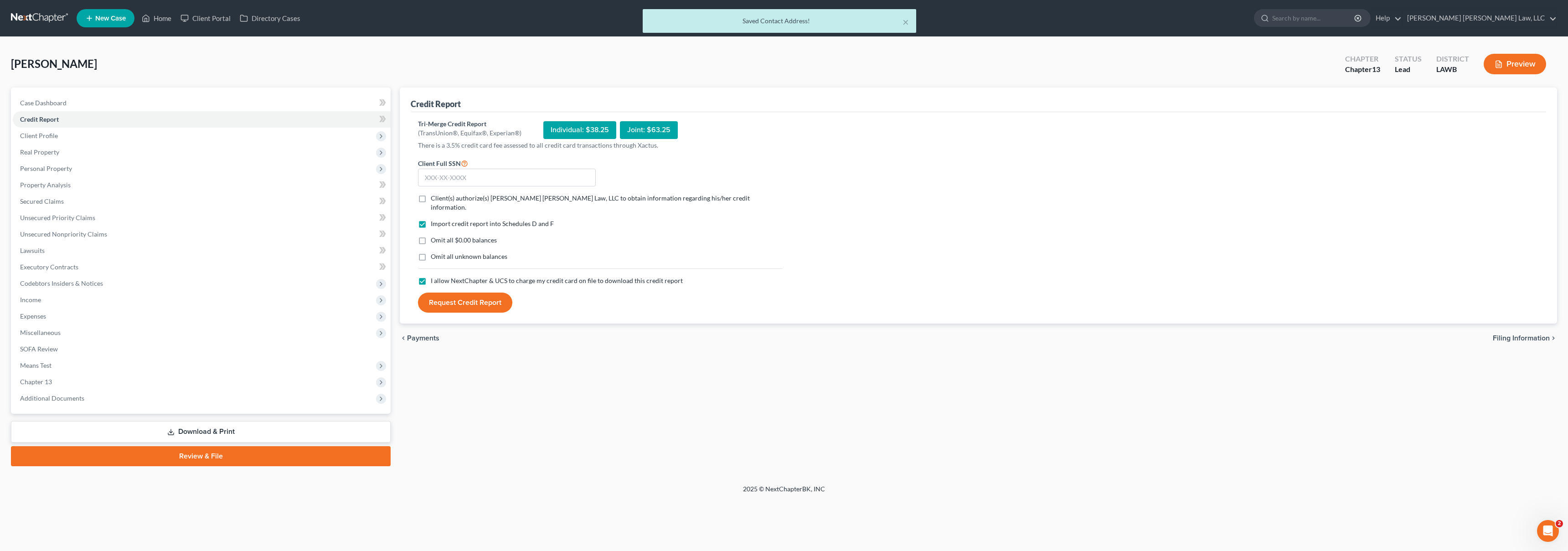
checkbox input "true"
click at [431, 236] on label "Omit all $0.00 balances" at bounding box center [464, 240] width 66 height 9
click at [435, 236] on input "Omit all $0.00 balances" at bounding box center [438, 239] width 6 height 6
checkbox input "true"
click at [431, 201] on label "Client(s) authorize(s) E. Orum Young Law, LLC to obtain information regarding h…" at bounding box center [606, 202] width 352 height 18
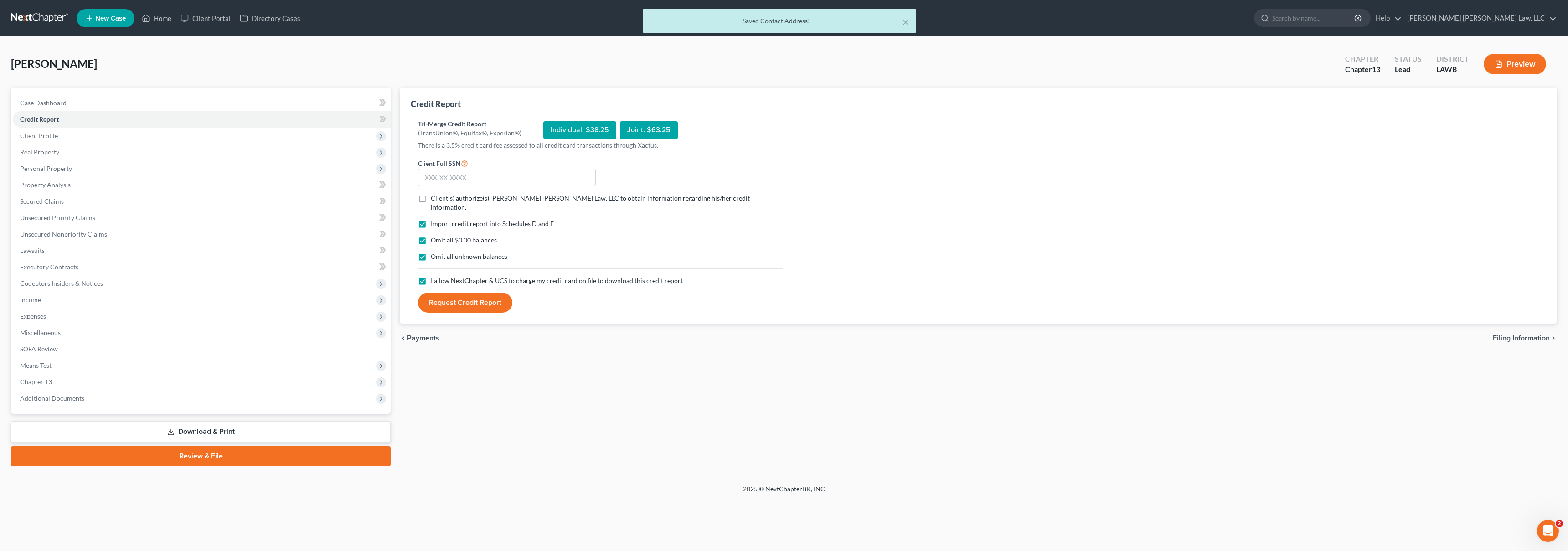
click at [435, 199] on input "Client(s) authorize(s) E. Orum Young Law, LLC to obtain information regarding h…" at bounding box center [438, 196] width 6 height 6
checkbox input "true"
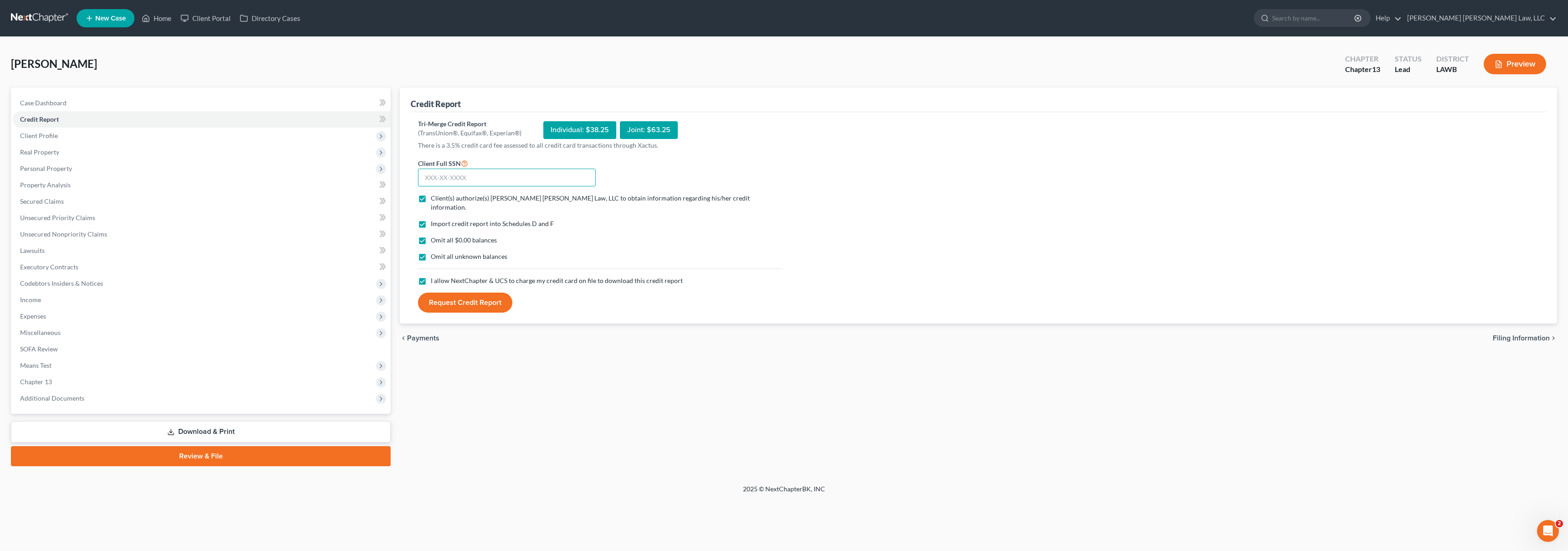
click at [435, 181] on input "text" at bounding box center [507, 178] width 178 height 18
type input "435-74-7155"
click at [461, 298] on button "Request Credit Report" at bounding box center [465, 302] width 94 height 20
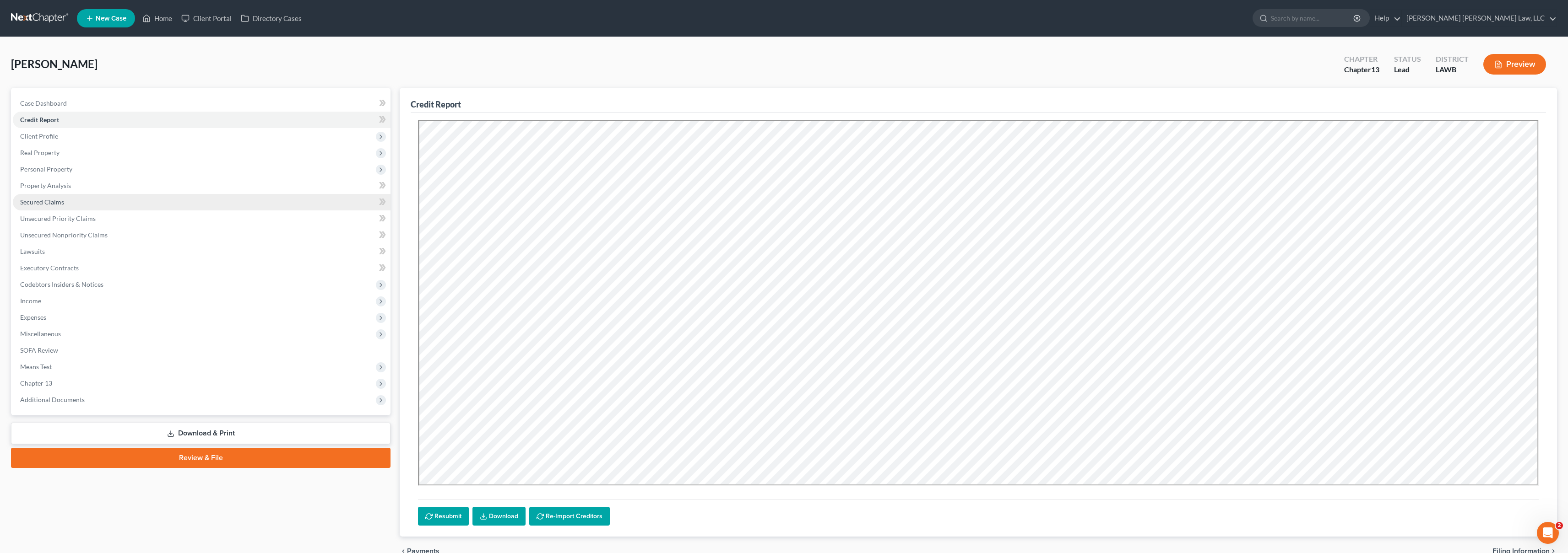
click at [72, 204] on link "Secured Claims" at bounding box center [202, 202] width 378 height 16
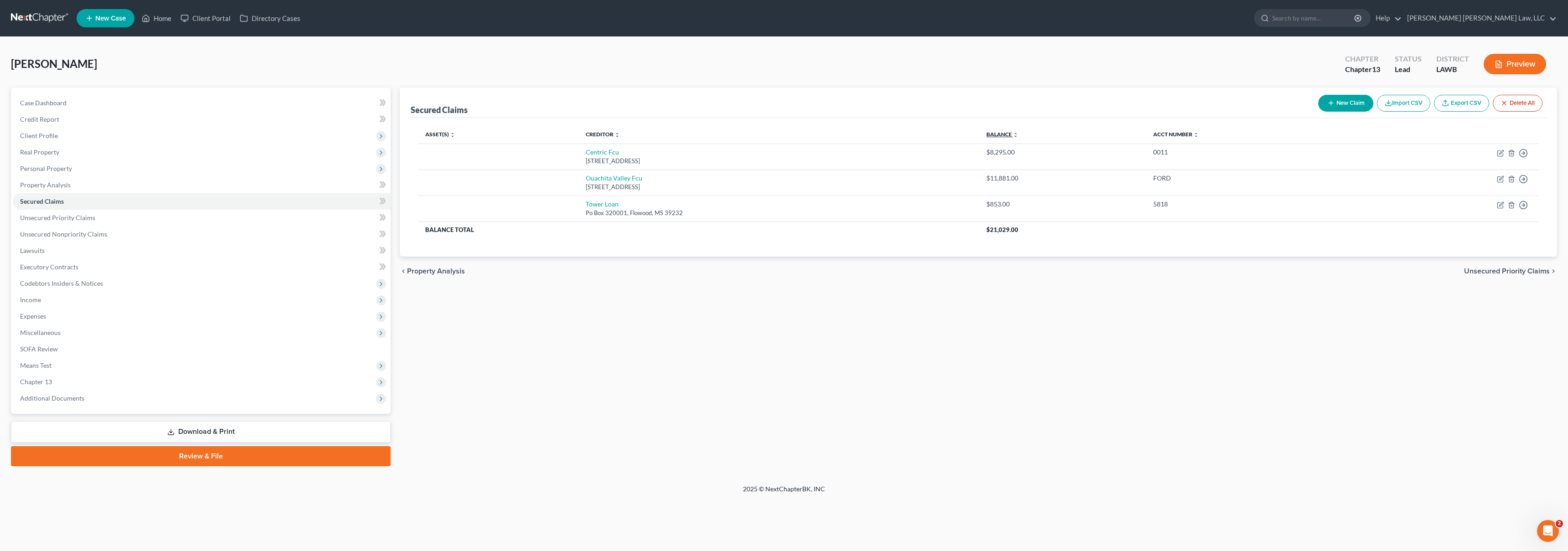
click at [1018, 132] on link "Balance expand_more expand_less unfold_more" at bounding box center [1002, 134] width 32 height 7
click at [69, 220] on span "Unsecured Priority Claims" at bounding box center [57, 217] width 75 height 7
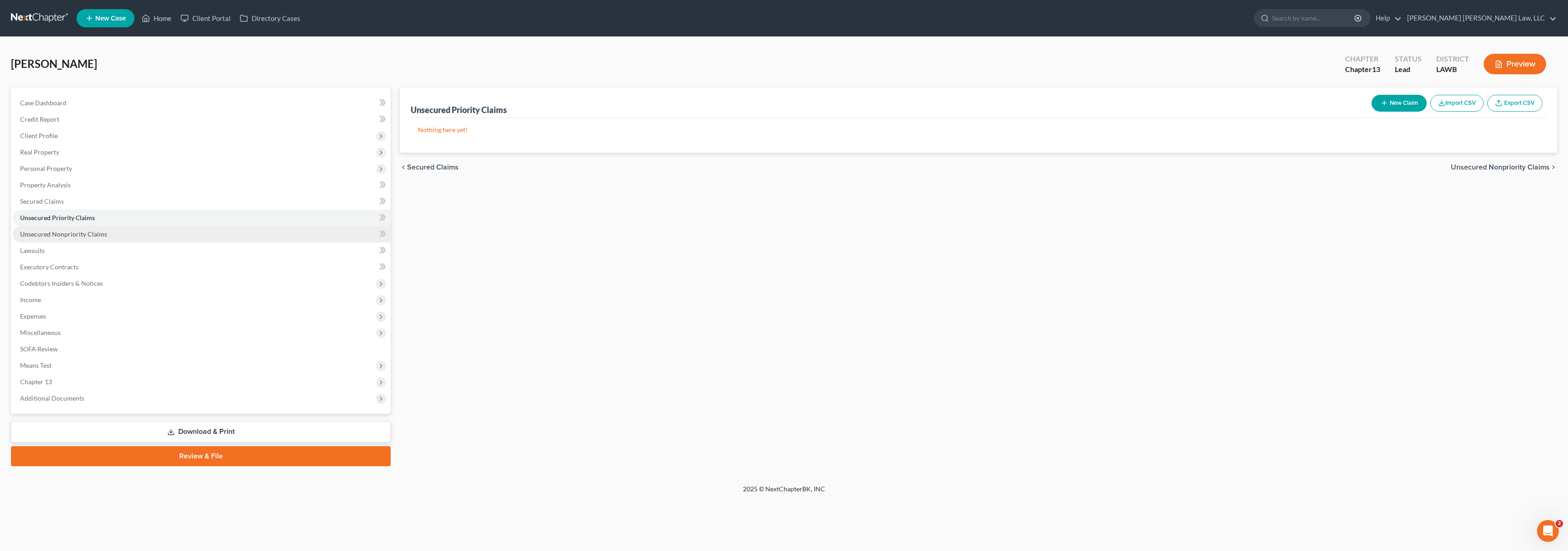
click at [107, 231] on link "Unsecured Nonpriority Claims" at bounding box center [202, 234] width 378 height 16
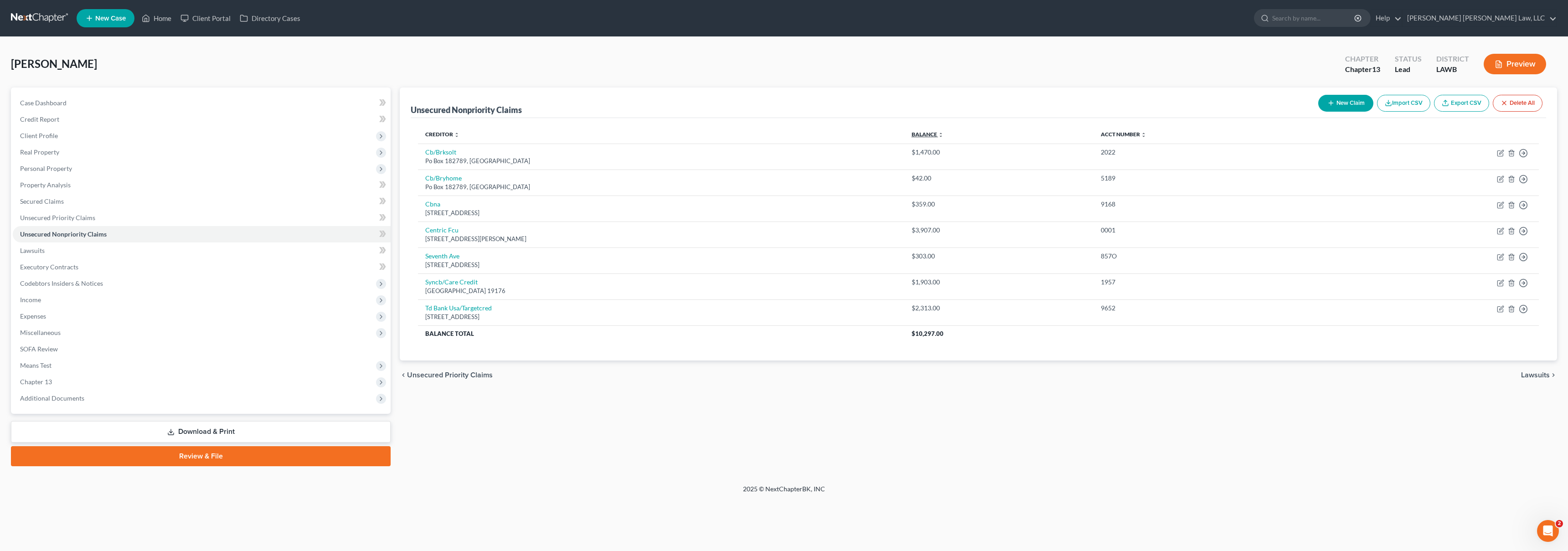
click at [931, 134] on link "Balance expand_more expand_less unfold_more" at bounding box center [927, 134] width 32 height 7
